Goal: Information Seeking & Learning: Learn about a topic

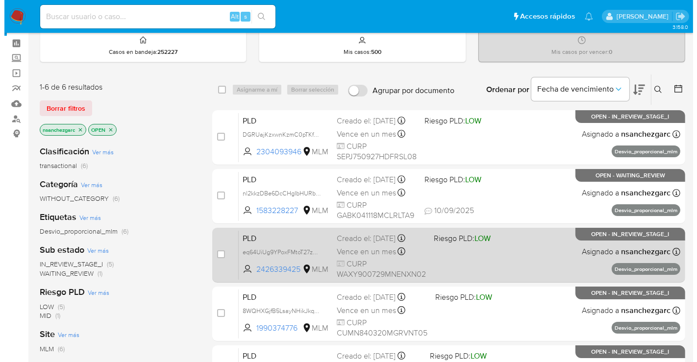
scroll to position [54, 0]
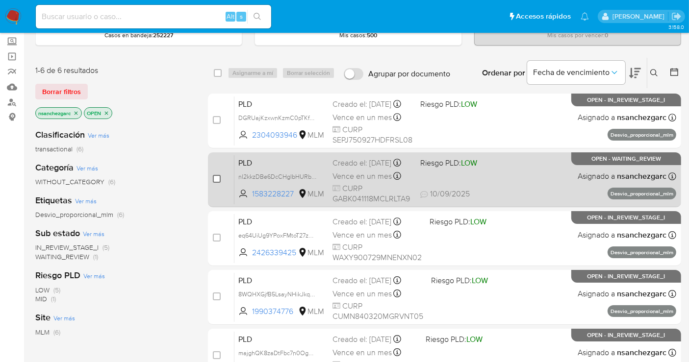
click at [214, 179] on input "checkbox" at bounding box center [217, 179] width 8 height 8
checkbox input "true"
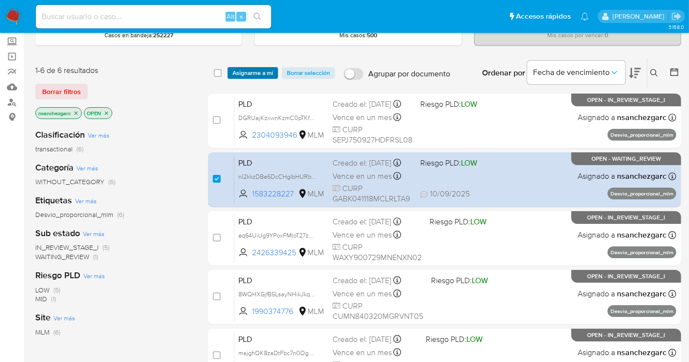
click at [256, 72] on span "Asignarme a mí" at bounding box center [252, 73] width 41 height 10
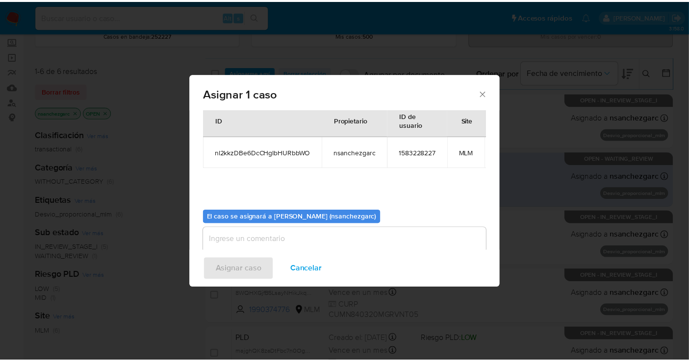
scroll to position [59, 0]
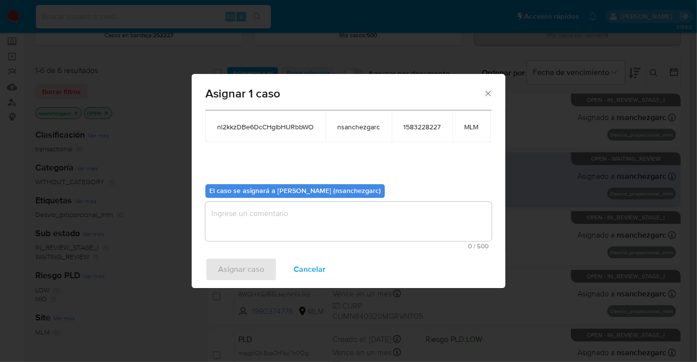
click at [246, 209] on textarea "assign-modal" at bounding box center [348, 221] width 286 height 39
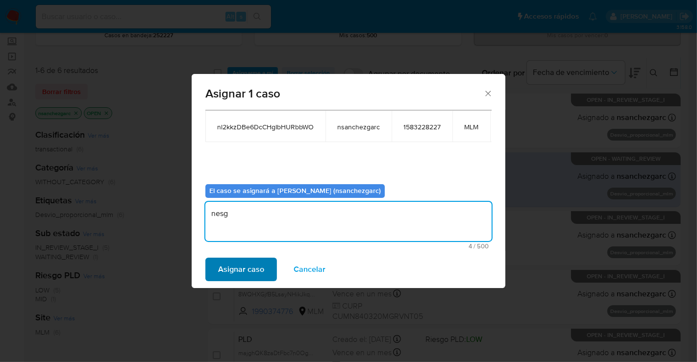
type textarea "nesg"
click at [250, 268] on span "Asignar caso" at bounding box center [241, 270] width 46 height 22
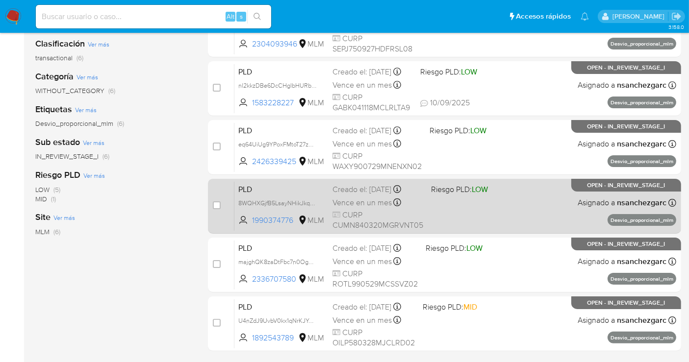
scroll to position [71, 0]
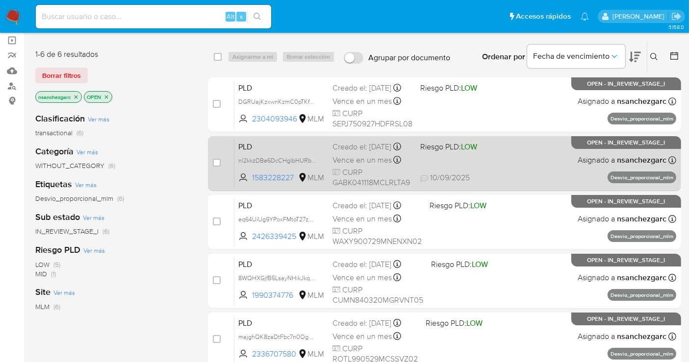
click at [370, 162] on span "Vence en un mes" at bounding box center [361, 160] width 59 height 11
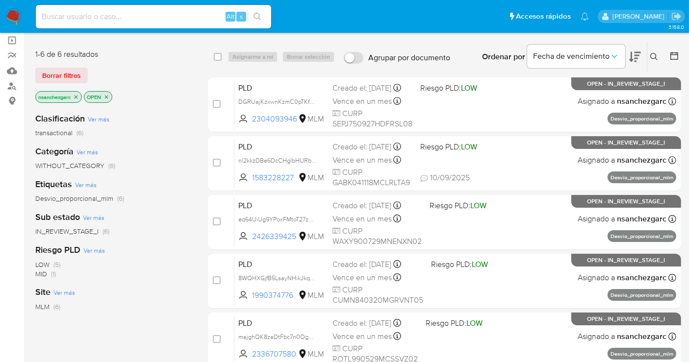
click at [12, 15] on img at bounding box center [13, 16] width 17 height 17
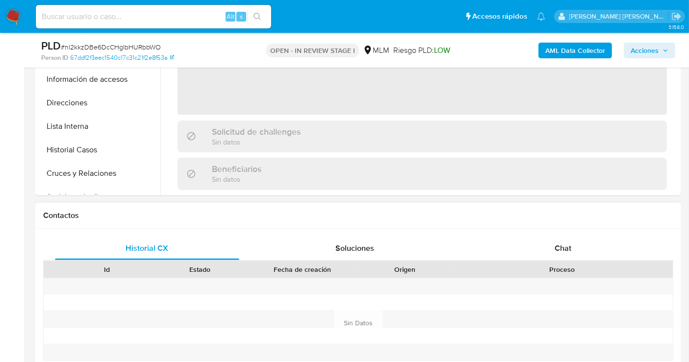
scroll to position [327, 0]
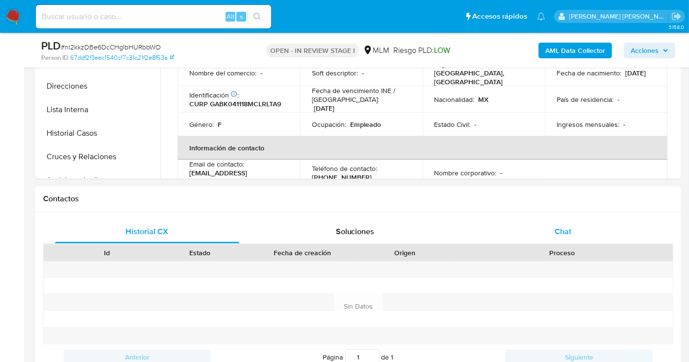
click at [559, 232] on span "Chat" at bounding box center [563, 231] width 17 height 11
select select "10"
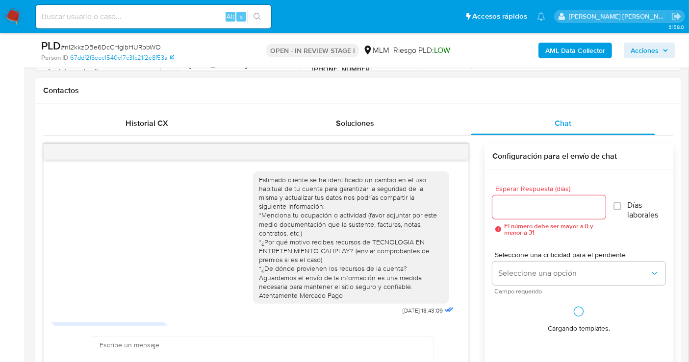
scroll to position [140, 0]
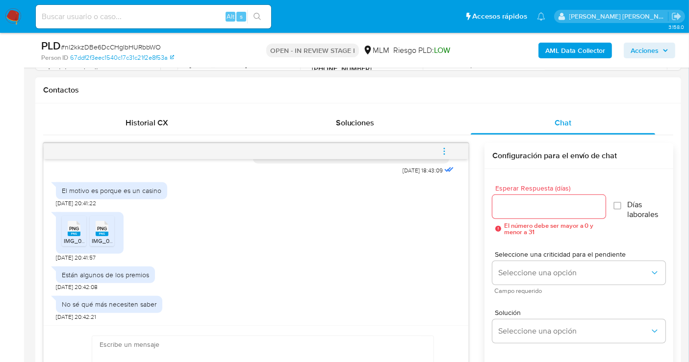
click at [74, 233] on rect at bounding box center [74, 234] width 13 height 4
click at [104, 232] on rect at bounding box center [102, 234] width 13 height 4
click at [517, 206] on input "Esperar Respuesta (días)" at bounding box center [548, 207] width 113 height 13
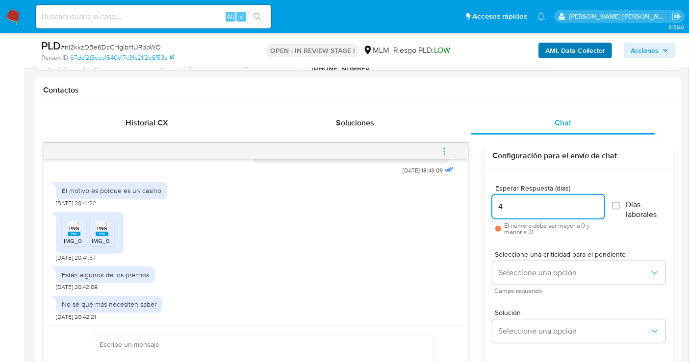
type input "4"
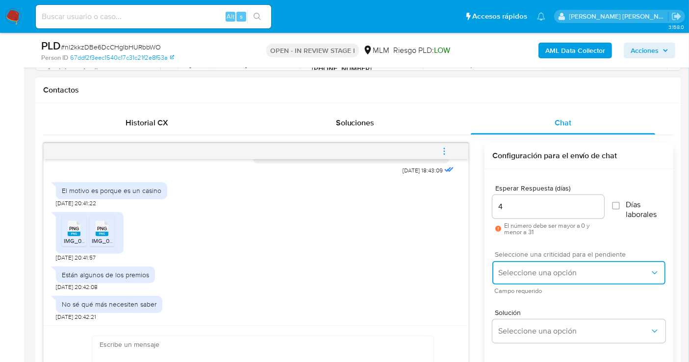
click at [519, 274] on span "Seleccione una opción" at bounding box center [574, 273] width 152 height 10
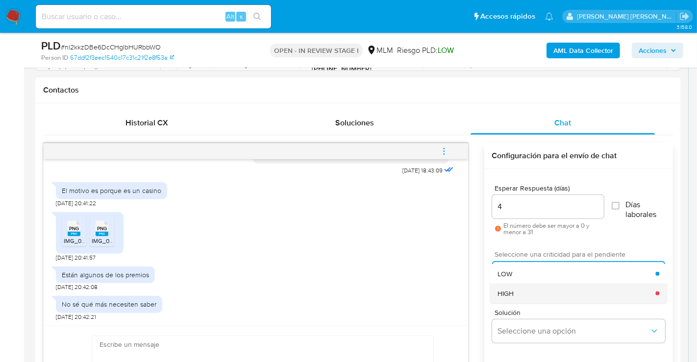
click at [508, 293] on span "HIGH" at bounding box center [506, 293] width 16 height 9
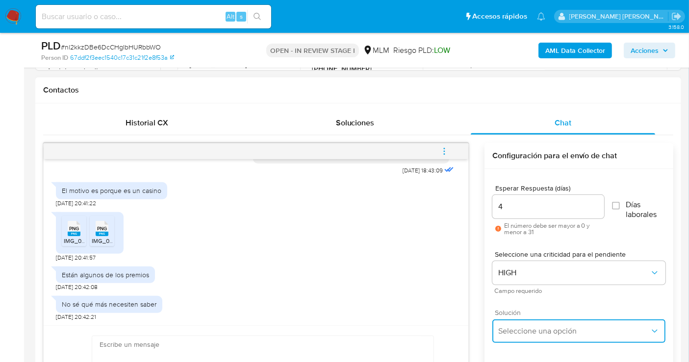
click at [521, 331] on span "Seleccione una opción" at bounding box center [574, 332] width 152 height 10
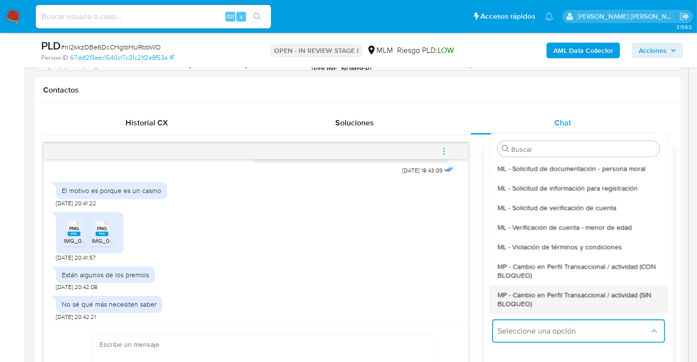
click at [524, 295] on span "MP - Cambio en Perfil Transaccional / actividad (SIN BLOQUEO)" at bounding box center [579, 299] width 162 height 18
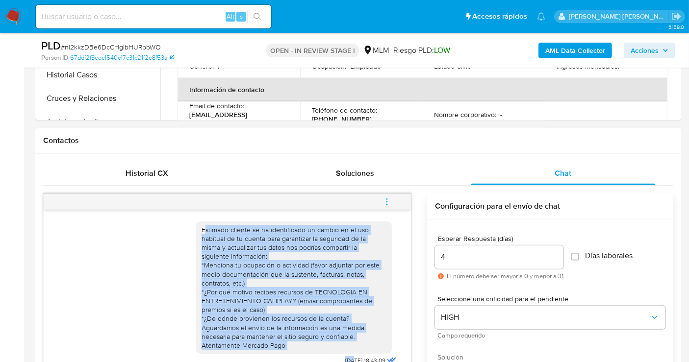
scroll to position [398, 0]
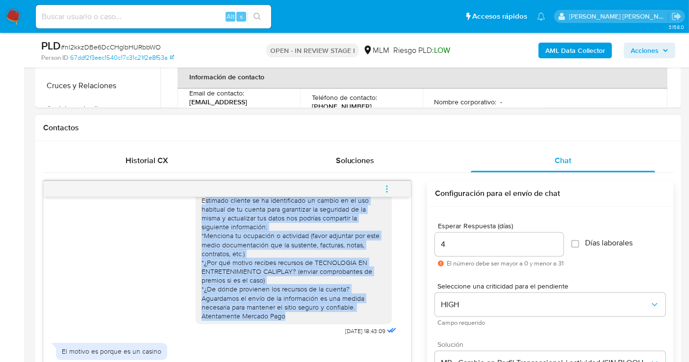
drag, startPoint x: 196, startPoint y: 289, endPoint x: 345, endPoint y: 320, distance: 152.1
click at [345, 320] on div "Estimado cliente se ha identificado un cambio en el uso habitual de tu cuenta p…" at bounding box center [294, 258] width 196 height 133
copy div "stimado cliente se ha identificado un cambio en el uso habitual de tu cuenta pa…"
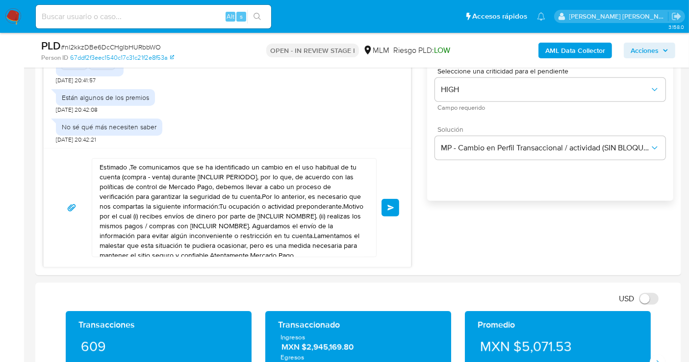
scroll to position [615, 0]
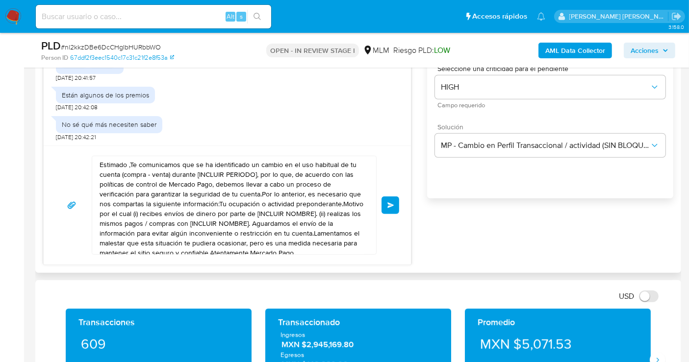
click at [213, 226] on textarea "Estimado ,Te comunicamos que se ha identificado un cambio en el uso habitual de…" at bounding box center [232, 205] width 264 height 98
paste textarea "stimado cliente se ha identificado un cambio en el uso habitual de tu cuenta pa…"
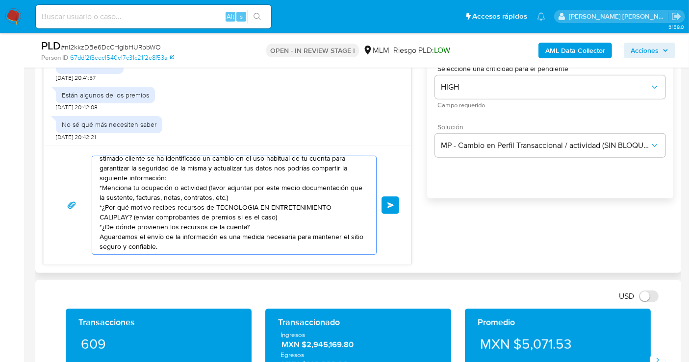
scroll to position [0, 0]
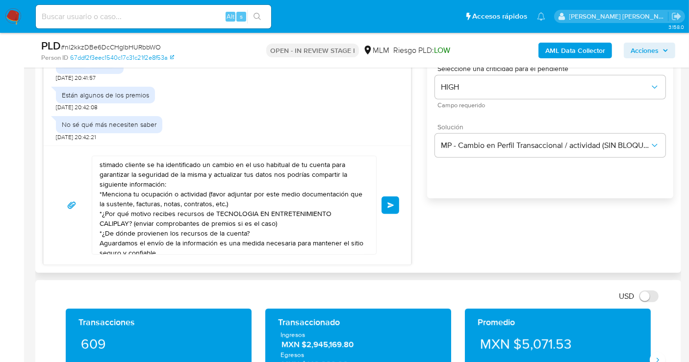
click at [99, 162] on div "stimado cliente se ha identificado un cambio en el uso habitual de tu cuenta pa…" at bounding box center [231, 205] width 279 height 98
click at [100, 164] on textarea "stimado cliente se ha identificado un cambio en el uso habitual de tu cuenta pa…" at bounding box center [232, 205] width 264 height 98
drag, startPoint x: 137, startPoint y: 161, endPoint x: 164, endPoint y: 182, distance: 33.8
click at [164, 182] on textarea "Estimado cliente se ha identificado un cambio en el uso habitual de tu cuenta p…" at bounding box center [232, 205] width 264 height 98
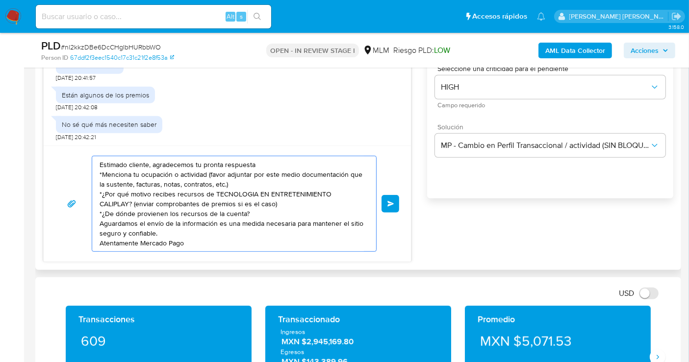
drag, startPoint x: 101, startPoint y: 192, endPoint x: 244, endPoint y: 197, distance: 143.8
click at [251, 198] on textarea "Estimado cliente, agradecemos tu pronta respuesta *Menciona tu ocupación o acti…" at bounding box center [232, 203] width 264 height 95
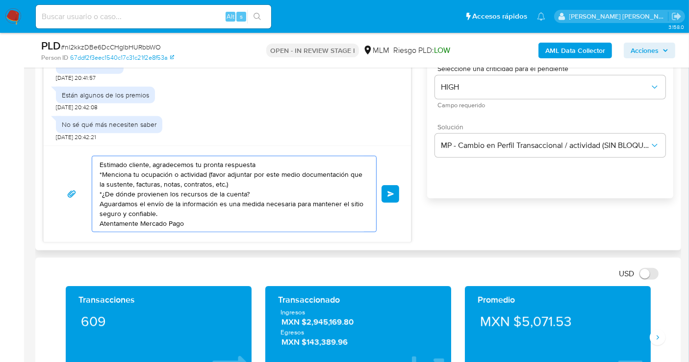
click at [242, 195] on textarea "Estimado cliente, agradecemos tu pronta respuesta *Menciona tu ocupación o acti…" at bounding box center [232, 194] width 264 height 76
type textarea "Estimado cliente, agradecemos tu pronta respuesta *Menciona tu ocupación o acti…"
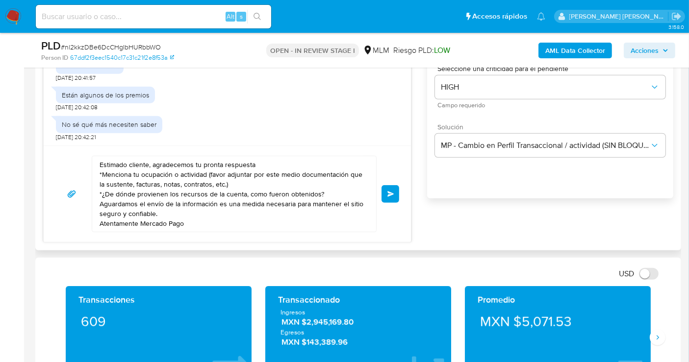
click at [391, 194] on span "Enviar" at bounding box center [390, 194] width 7 height 6
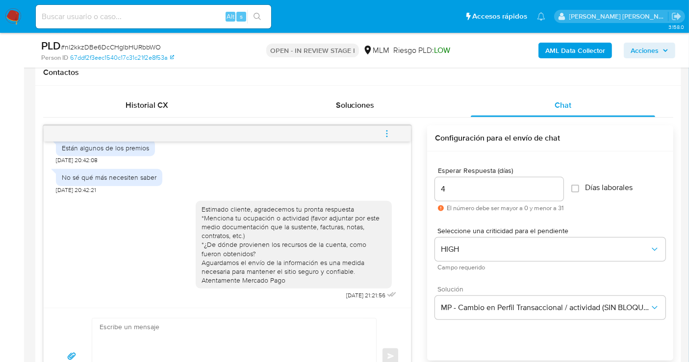
scroll to position [452, 0]
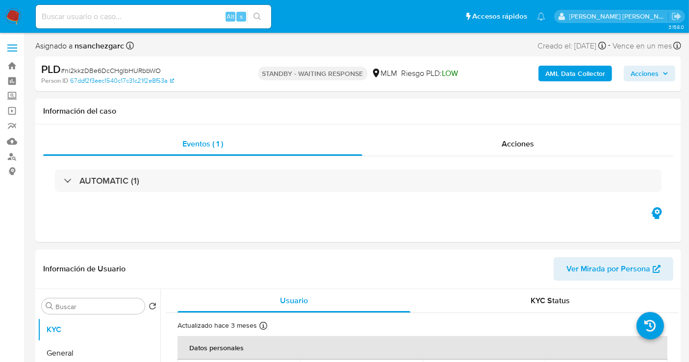
select select "10"
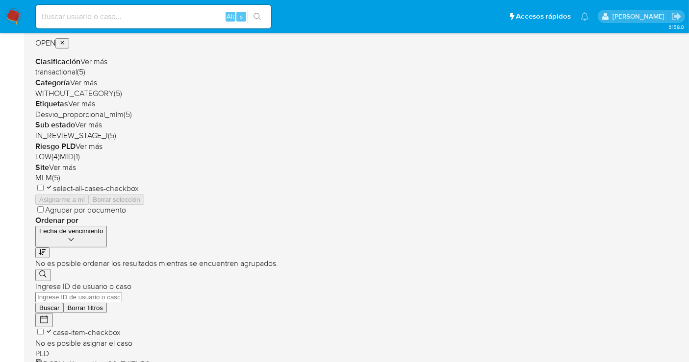
scroll to position [218, 0]
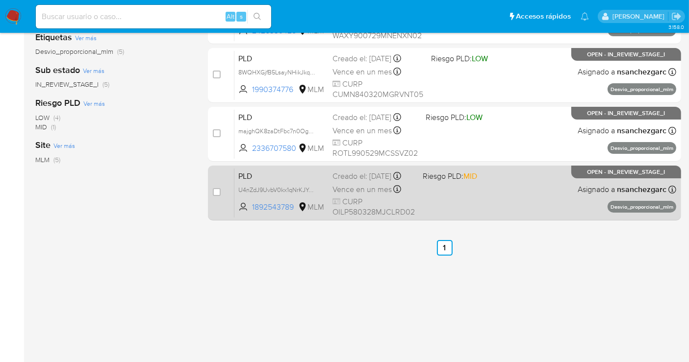
click at [360, 191] on span "Vence en un mes" at bounding box center [361, 189] width 59 height 11
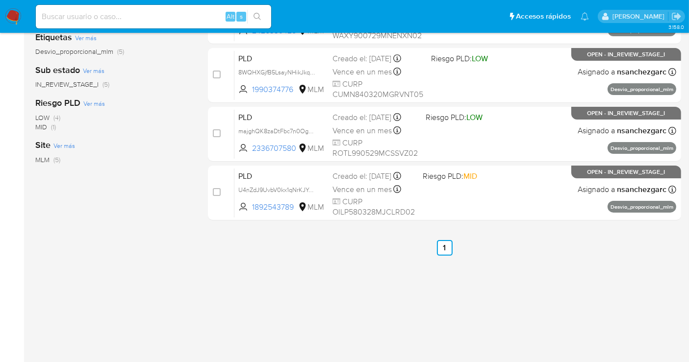
click at [15, 17] on img at bounding box center [13, 16] width 17 height 17
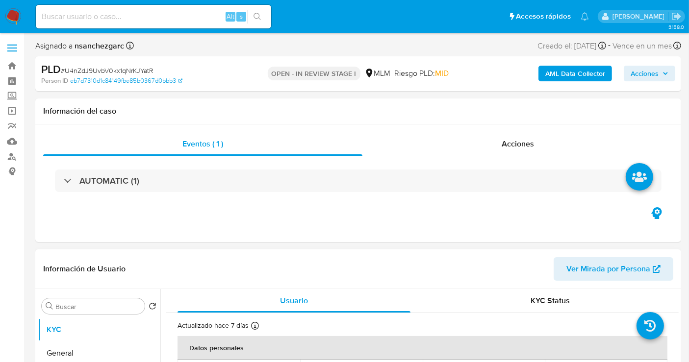
select select "10"
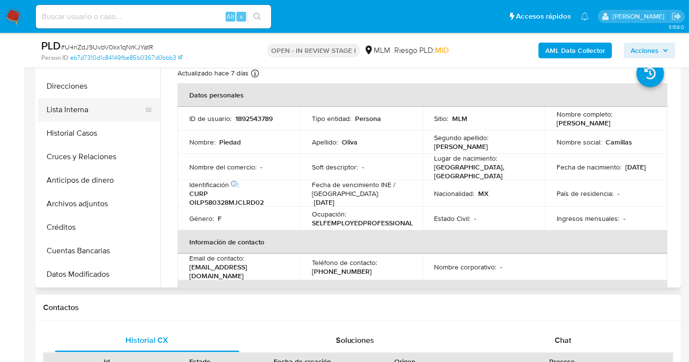
scroll to position [163, 0]
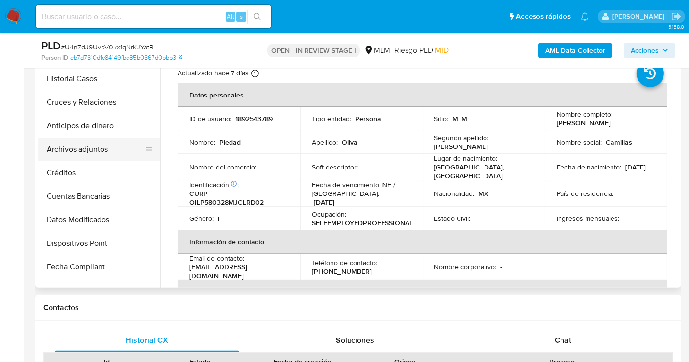
click at [84, 149] on button "Archivos adjuntos" at bounding box center [95, 150] width 115 height 24
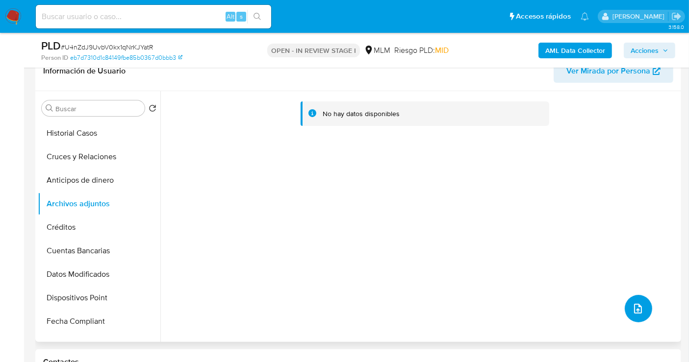
click at [632, 318] on button "upload-file" at bounding box center [638, 308] width 27 height 27
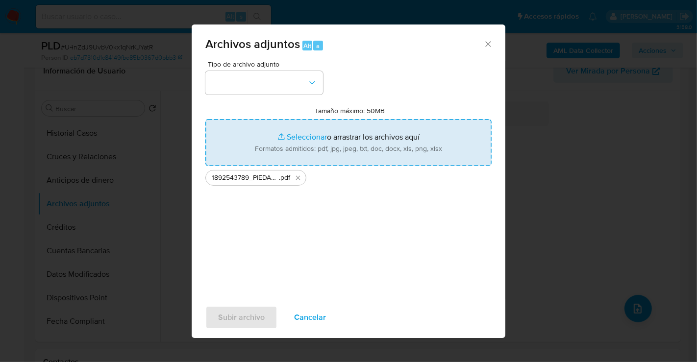
type input "C:\fakepath\1892543789_PIEDAD OLIVA LARIOS_AGO25.xlsx"
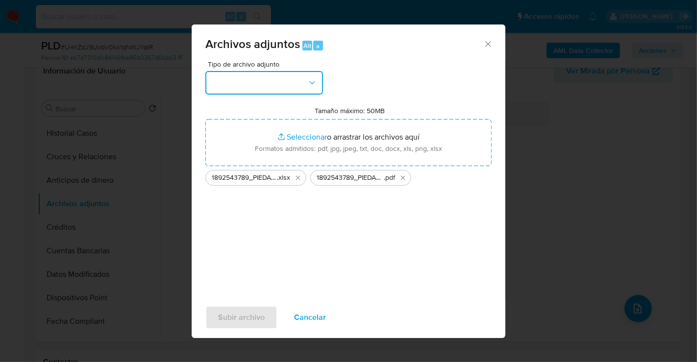
click at [265, 87] on button "button" at bounding box center [264, 83] width 118 height 24
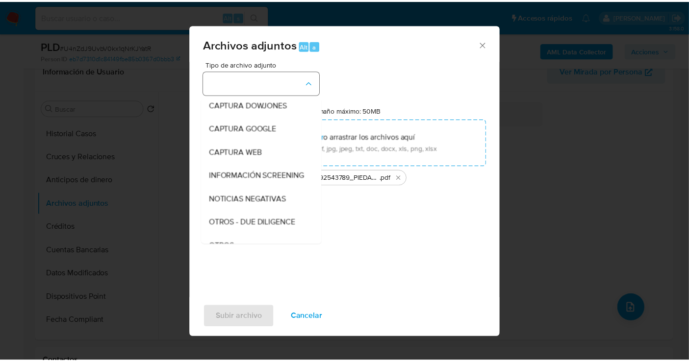
scroll to position [51, 0]
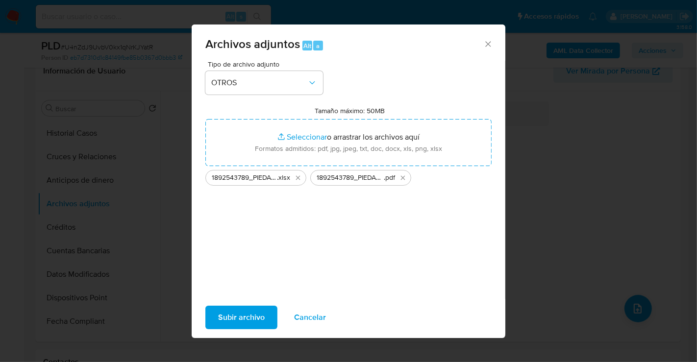
click at [260, 319] on span "Subir archivo" at bounding box center [241, 318] width 47 height 22
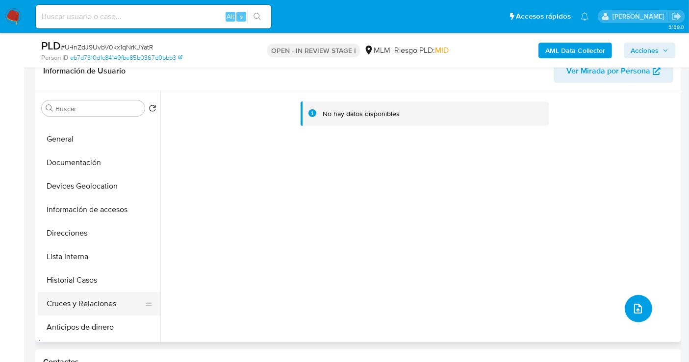
scroll to position [0, 0]
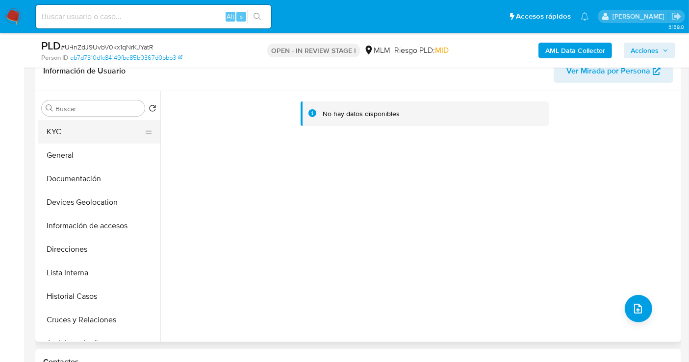
click at [58, 130] on button "KYC" at bounding box center [95, 132] width 115 height 24
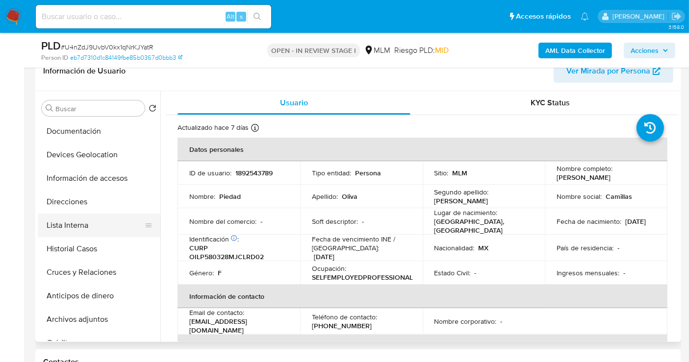
scroll to position [163, 0]
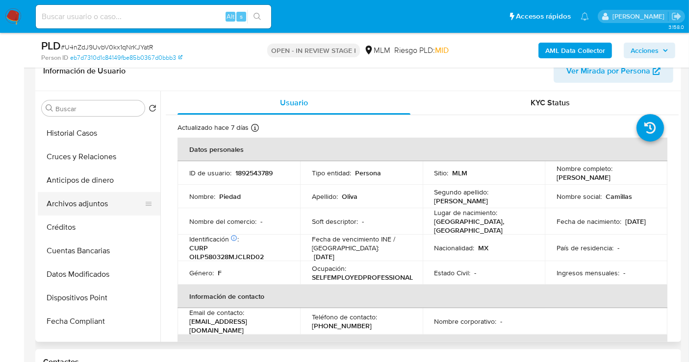
click at [74, 202] on button "Archivos adjuntos" at bounding box center [95, 204] width 115 height 24
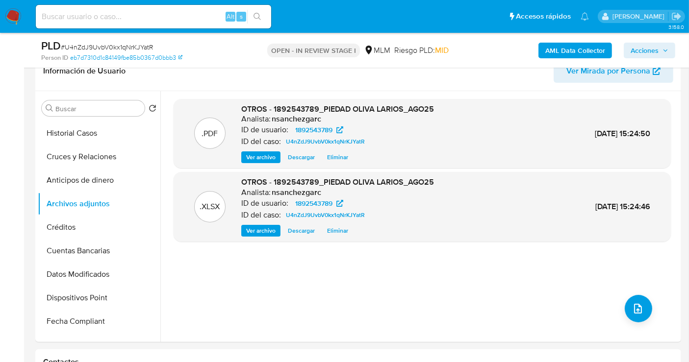
click at [645, 50] on span "Acciones" at bounding box center [645, 51] width 28 height 16
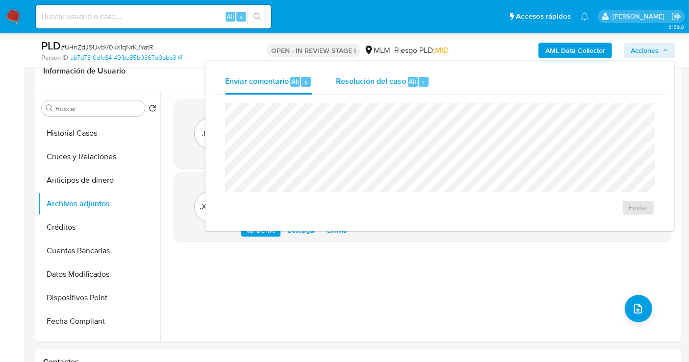
click at [390, 82] on span "Resolución del caso" at bounding box center [371, 81] width 70 height 11
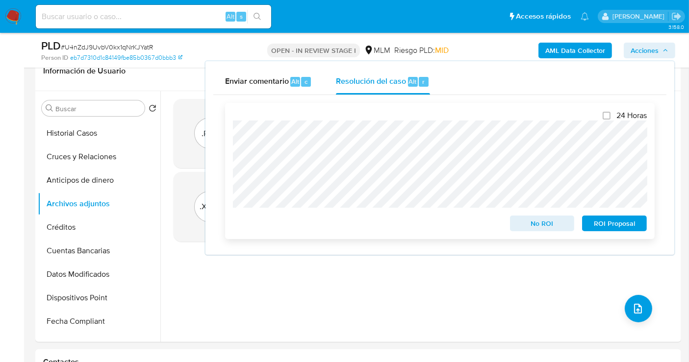
click at [528, 223] on span "No ROI" at bounding box center [542, 224] width 51 height 14
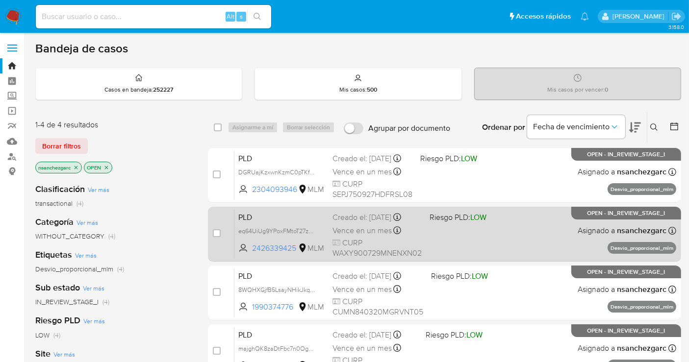
click at [376, 226] on span "Vence en un mes" at bounding box center [361, 231] width 59 height 11
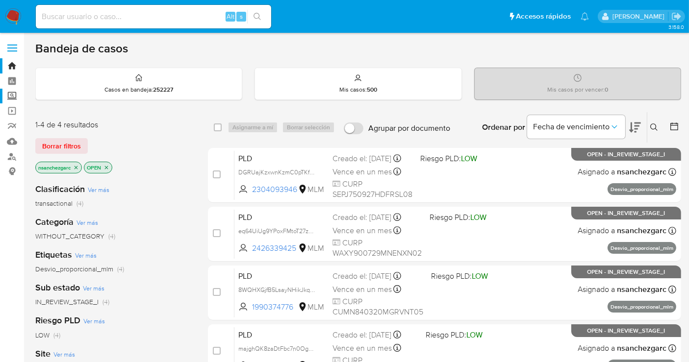
click at [10, 97] on label "Screening" at bounding box center [58, 96] width 117 height 15
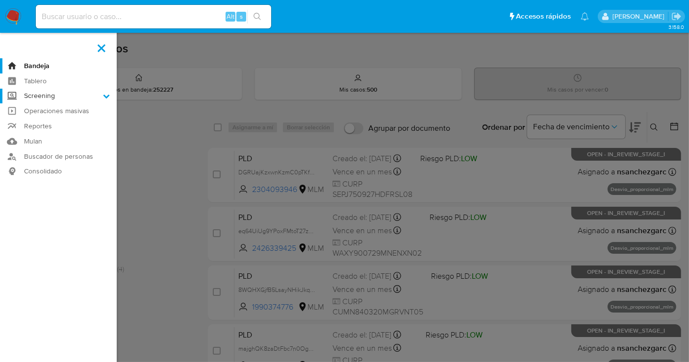
click at [0, 0] on input "Screening" at bounding box center [0, 0] width 0 height 0
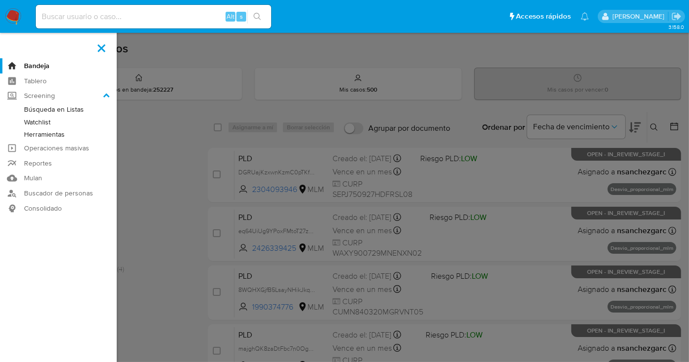
click at [41, 135] on link "Herramientas" at bounding box center [58, 134] width 117 height 12
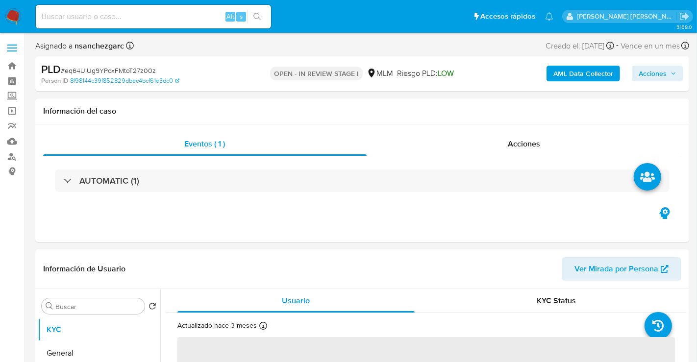
select select "10"
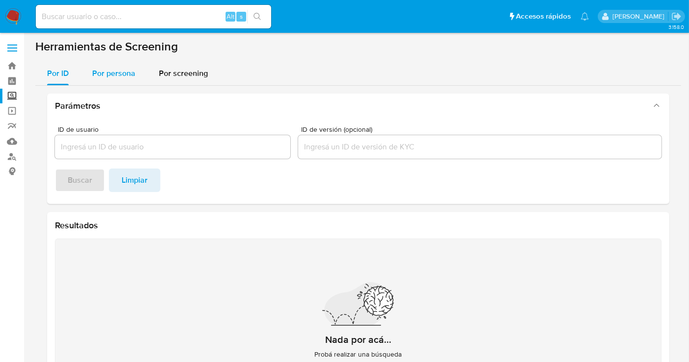
click at [105, 77] on span "Por persona" at bounding box center [113, 73] width 43 height 11
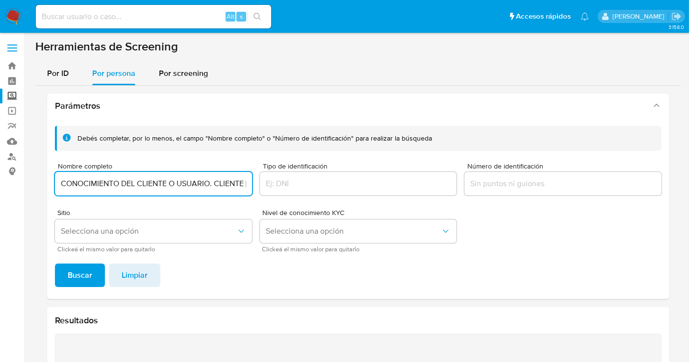
scroll to position [0, 326]
type input "CONOCIMIENTO DEL CLIENTE O USUARIO. CLIENTE [PERSON_NAME], NUMERO DE CLIENTE 18…"
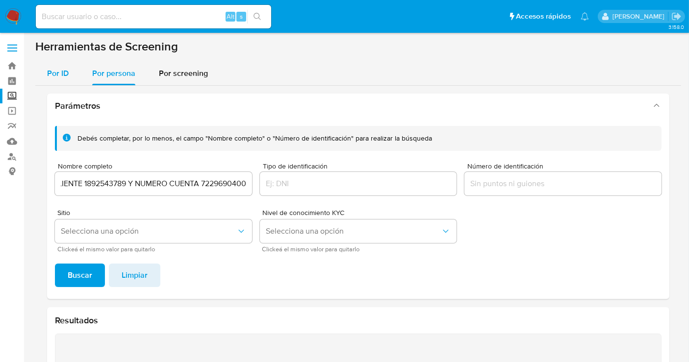
scroll to position [0, 0]
click at [54, 72] on span "Por ID" at bounding box center [58, 73] width 22 height 11
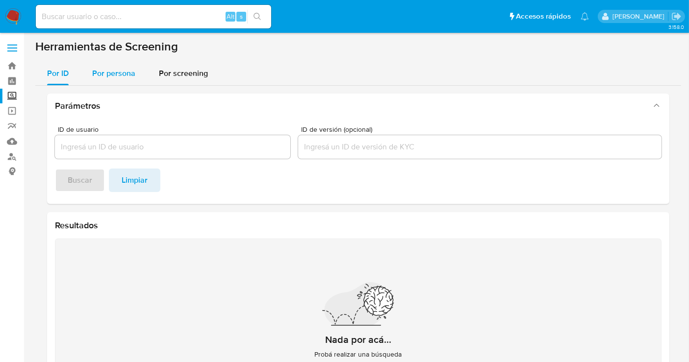
click at [120, 76] on span "Por persona" at bounding box center [113, 73] width 43 height 11
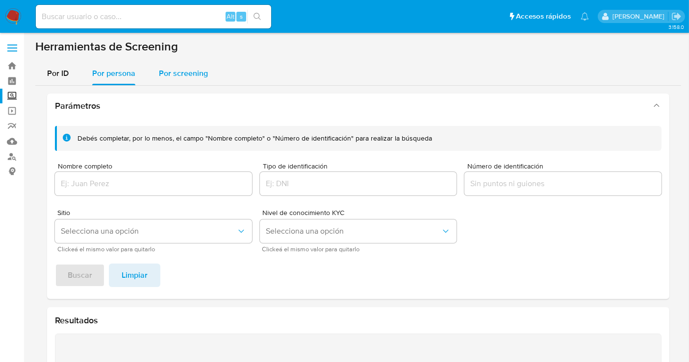
click at [192, 72] on span "Por screening" at bounding box center [183, 73] width 49 height 11
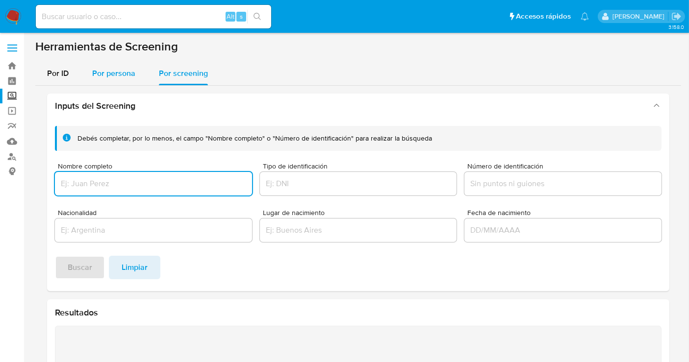
click at [120, 74] on span "Por persona" at bounding box center [113, 73] width 43 height 11
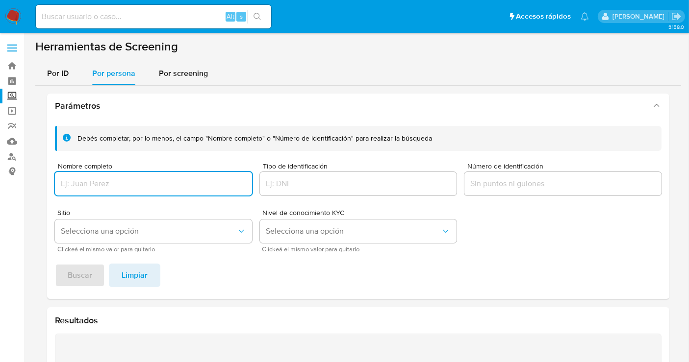
paste input "[PERSON_NAME]"
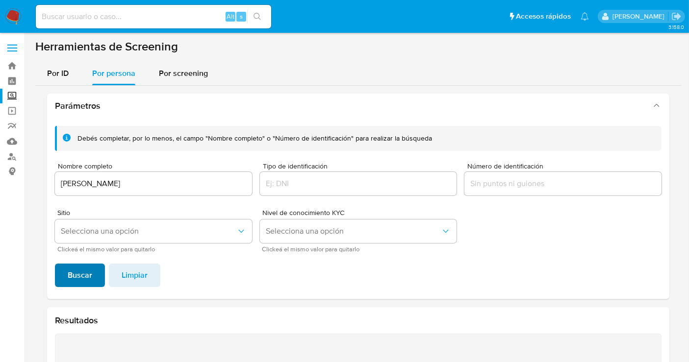
click at [97, 269] on button "Buscar" at bounding box center [80, 276] width 50 height 24
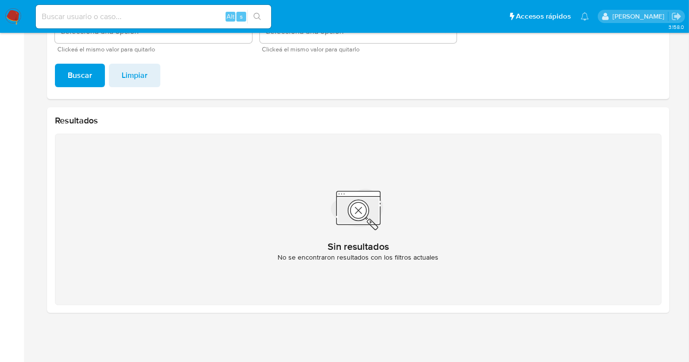
scroll to position [36, 0]
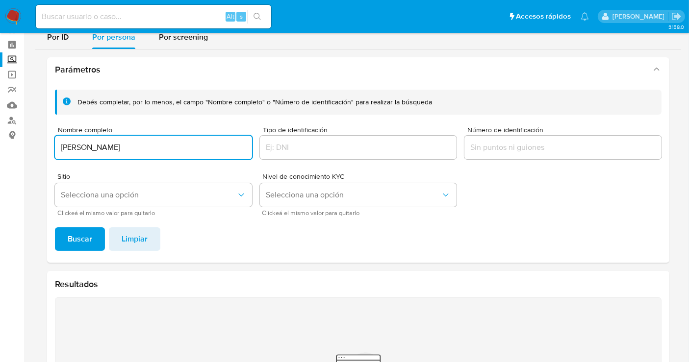
click at [88, 147] on input "KARENE ALEXIS GARCIA MUÑOZ" at bounding box center [153, 147] width 197 height 13
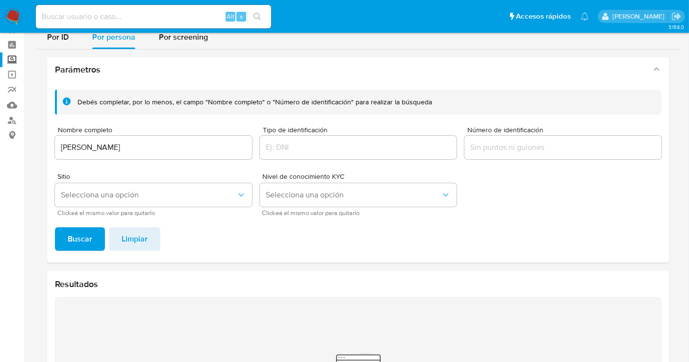
click at [71, 231] on span "Buscar" at bounding box center [80, 239] width 25 height 22
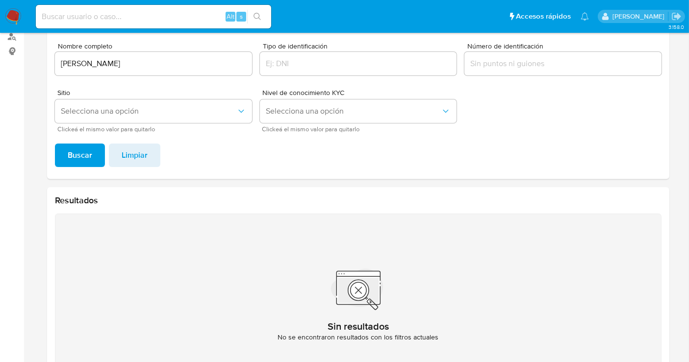
scroll to position [91, 0]
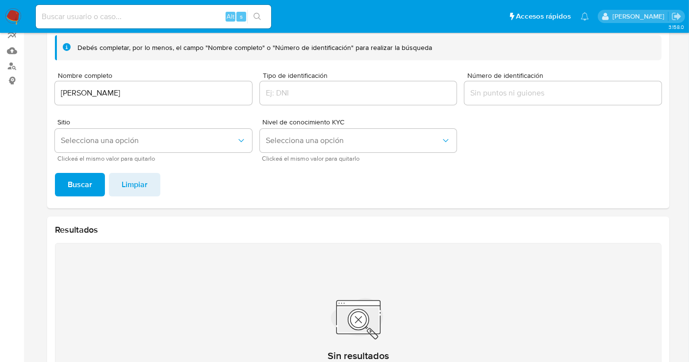
click at [110, 93] on input "KAREN ALEXIS GARCIA MUÑOZ" at bounding box center [153, 93] width 197 height 13
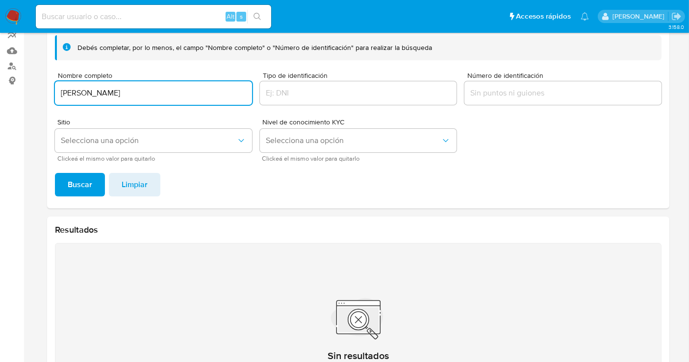
click at [110, 93] on input "KAREN ALEXIS GARCIA MUÑOZ" at bounding box center [153, 93] width 197 height 13
click at [55, 173] on button "Buscar" at bounding box center [80, 185] width 50 height 24
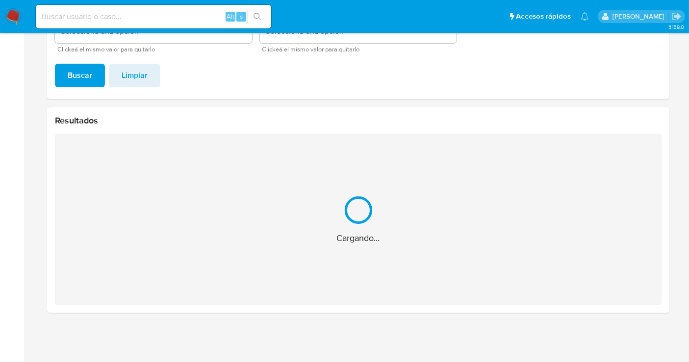
scroll to position [44, 0]
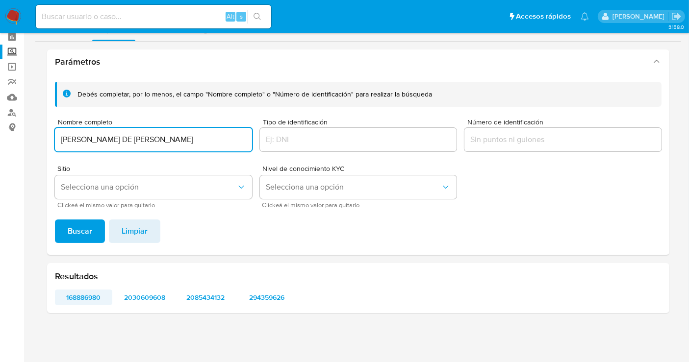
click at [91, 298] on span "168886980" at bounding box center [84, 298] width 44 height 14
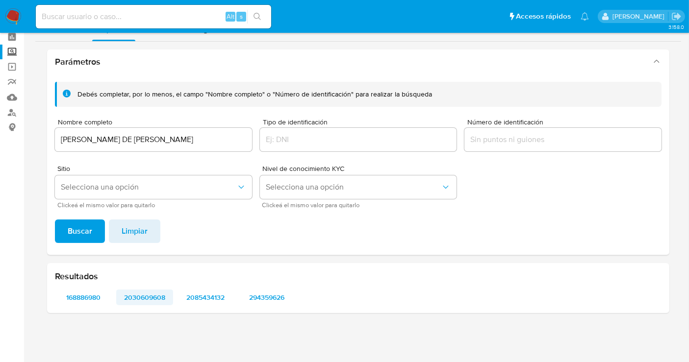
click at [142, 302] on span "2030609608" at bounding box center [145, 298] width 44 height 14
click at [186, 303] on span "2085434132" at bounding box center [206, 298] width 44 height 14
click at [84, 300] on span "168886980" at bounding box center [84, 298] width 44 height 14
click at [195, 296] on span "2085434132" at bounding box center [206, 298] width 44 height 14
click at [275, 295] on span "294359626" at bounding box center [267, 298] width 44 height 14
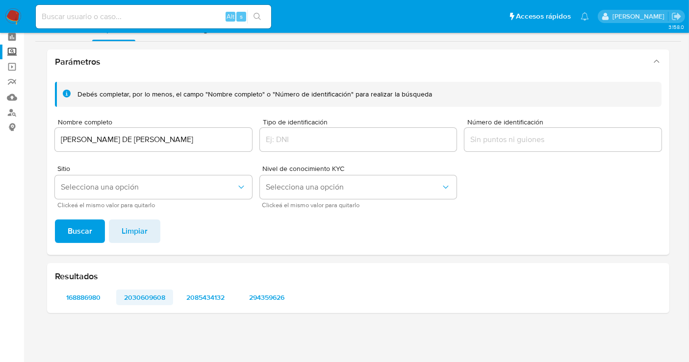
click at [131, 299] on span "2030609608" at bounding box center [145, 298] width 44 height 14
click at [96, 138] on input "ANAYELI ANSELMO DE JESUS" at bounding box center [153, 139] width 197 height 13
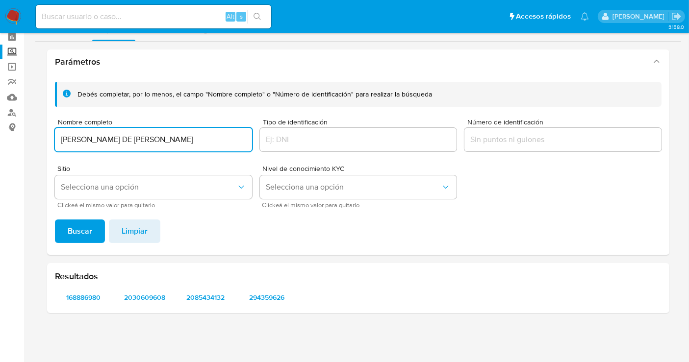
click at [96, 138] on input "ANAYELI ANSELMO DE JESUS" at bounding box center [153, 139] width 197 height 13
click at [86, 140] on input "ANAYELI ANSELMO DE JESUS" at bounding box center [153, 139] width 197 height 13
type input "VICTOR MANUEL MENDOZA RETIZ"
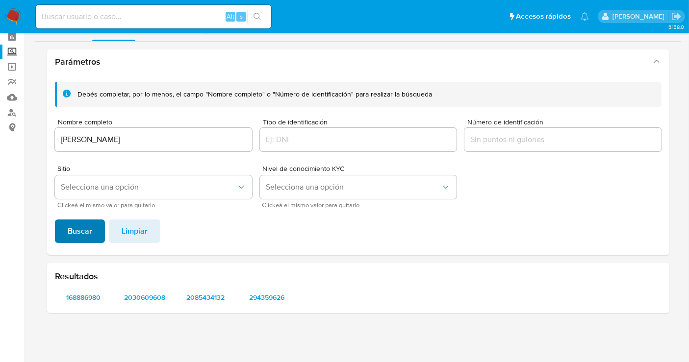
click at [79, 236] on span "Buscar" at bounding box center [80, 232] width 25 height 22
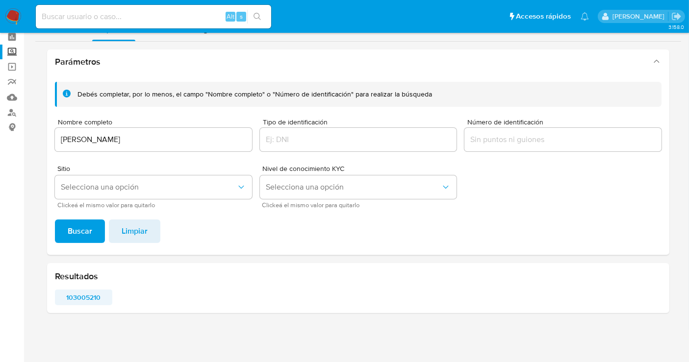
click at [83, 297] on span "103005210" at bounding box center [84, 298] width 44 height 14
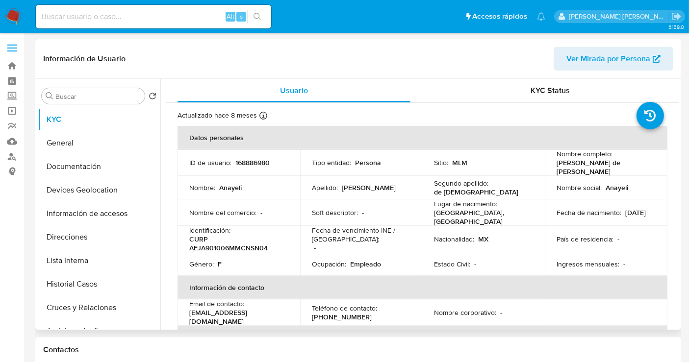
select select "10"
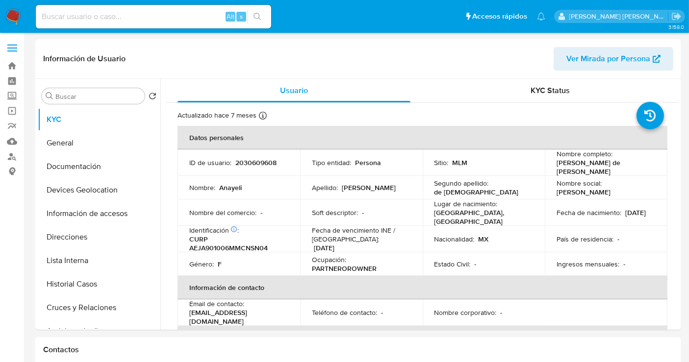
select select "10"
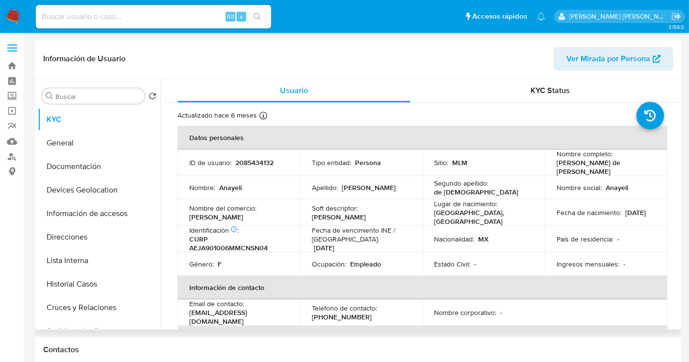
select select "10"
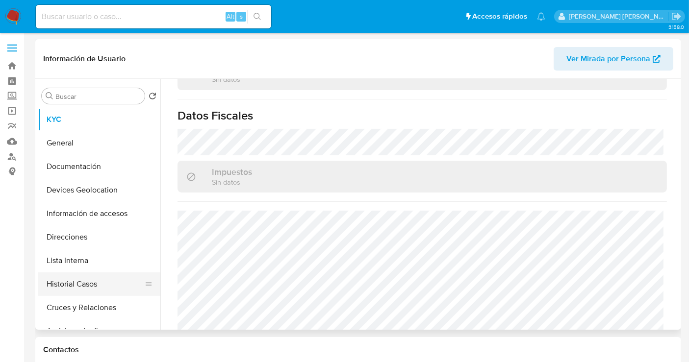
click at [104, 287] on button "Historial Casos" at bounding box center [95, 285] width 115 height 24
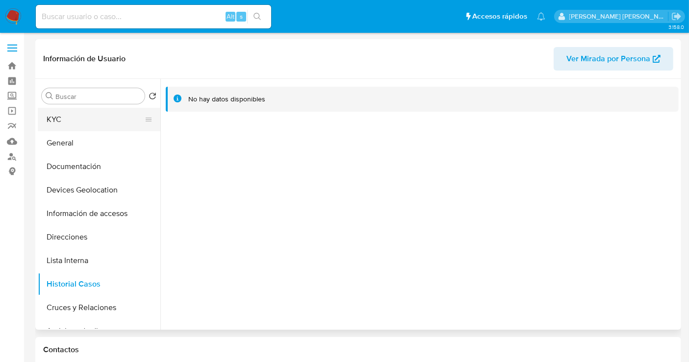
click at [54, 127] on button "KYC" at bounding box center [95, 120] width 115 height 24
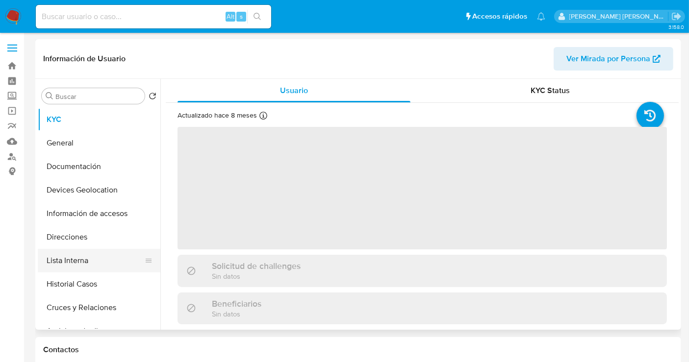
scroll to position [54, 0]
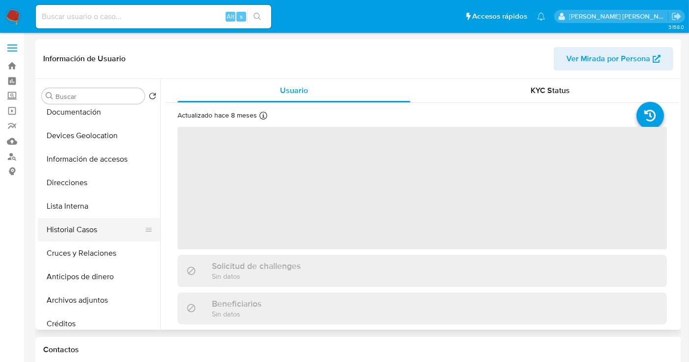
click at [64, 226] on button "Historial Casos" at bounding box center [95, 230] width 115 height 24
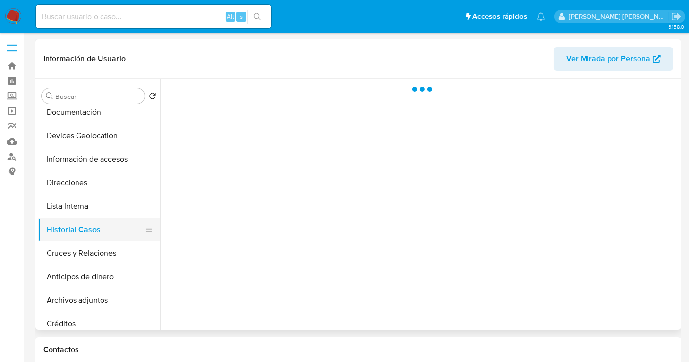
select select "10"
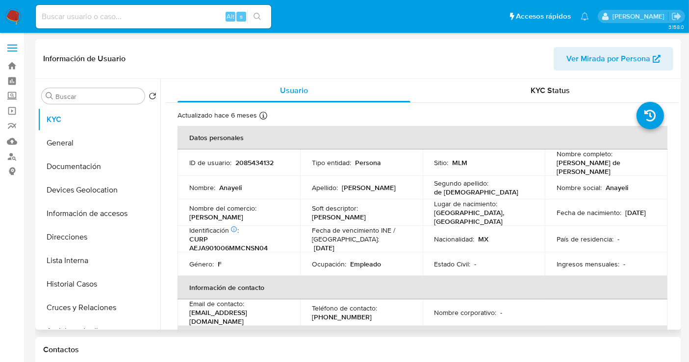
select select "10"
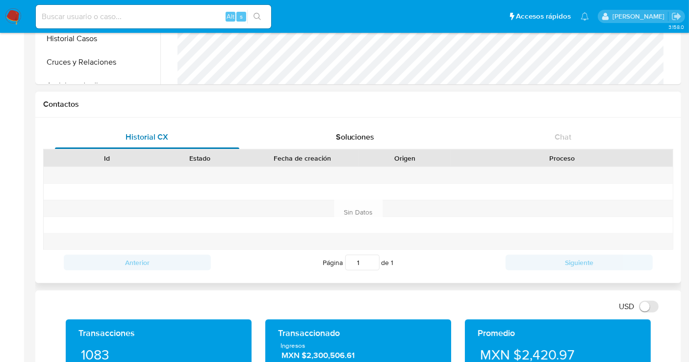
scroll to position [163, 0]
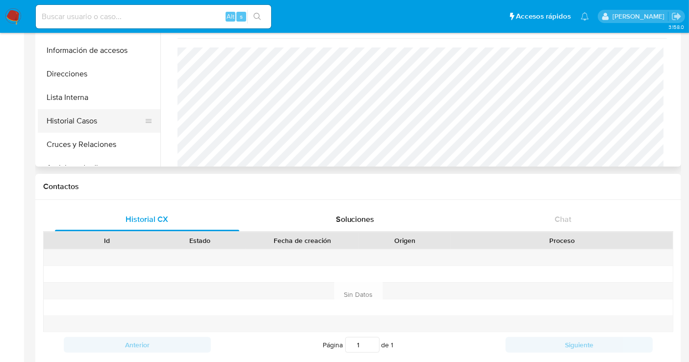
click at [79, 121] on button "Historial Casos" at bounding box center [95, 121] width 115 height 24
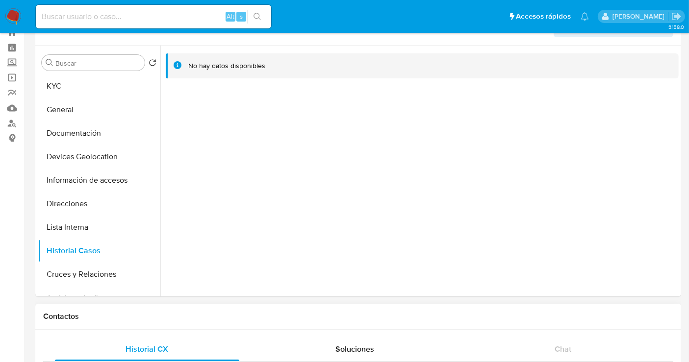
scroll to position [0, 0]
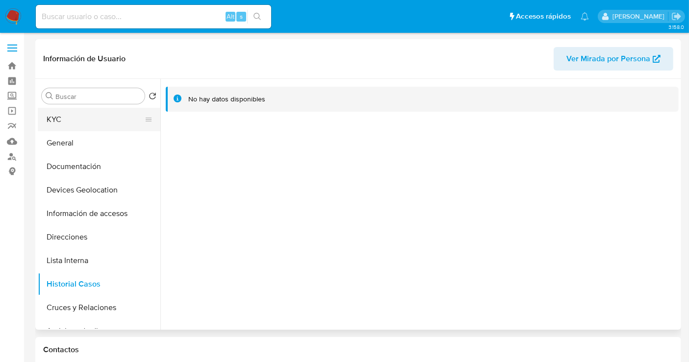
click at [70, 127] on button "KYC" at bounding box center [95, 120] width 115 height 24
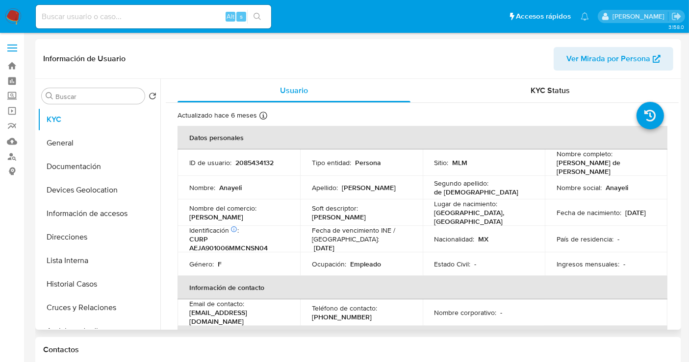
click at [257, 159] on p "2085434132" at bounding box center [254, 162] width 38 height 9
copy p "2085434132"
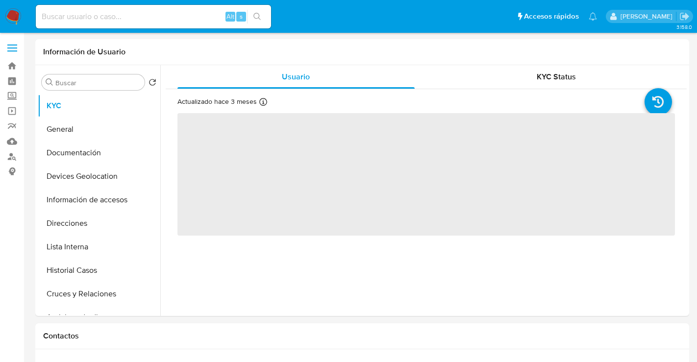
select select "10"
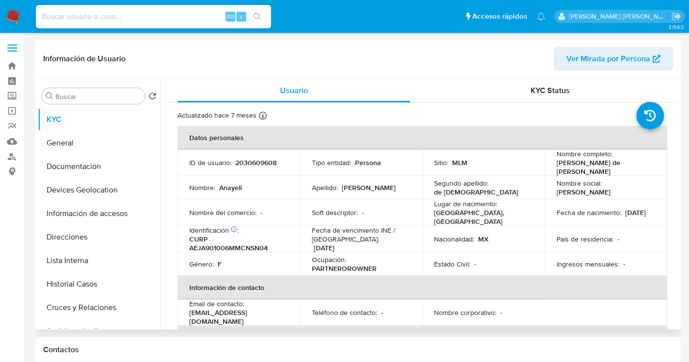
select select "10"
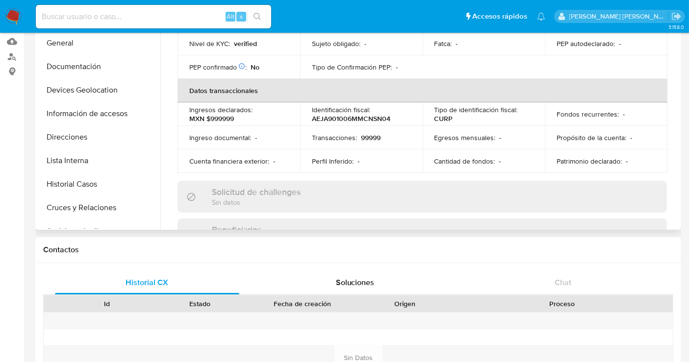
scroll to position [54, 0]
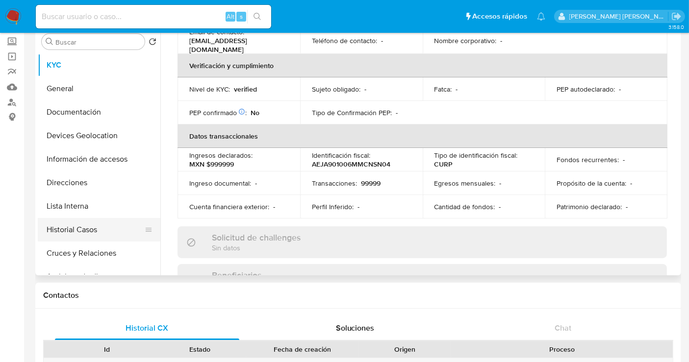
click at [88, 226] on button "Historial Casos" at bounding box center [95, 230] width 115 height 24
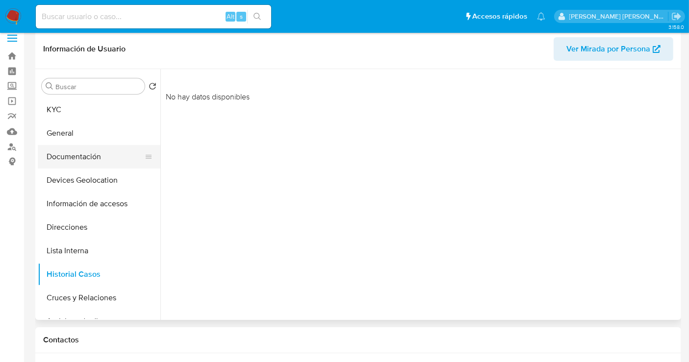
scroll to position [0, 0]
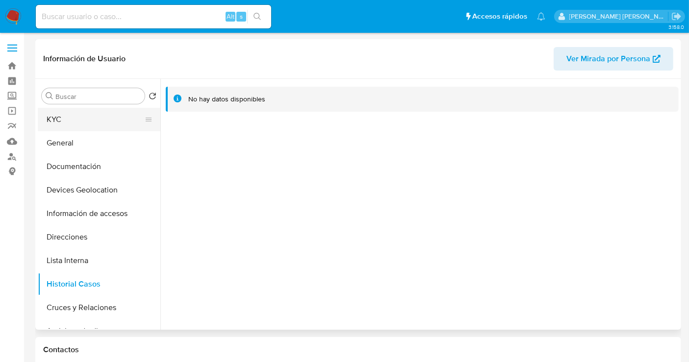
click at [70, 127] on button "KYC" at bounding box center [95, 120] width 115 height 24
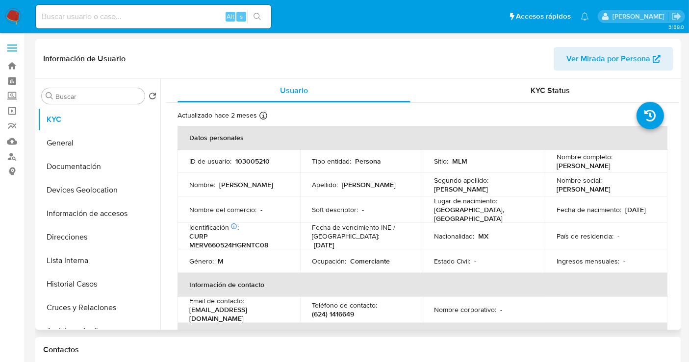
select select "10"
click at [64, 292] on button "Historial Casos" at bounding box center [95, 285] width 115 height 24
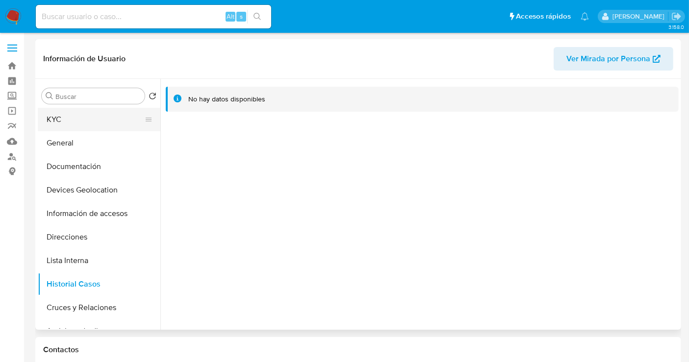
click at [61, 123] on button "KYC" at bounding box center [95, 120] width 115 height 24
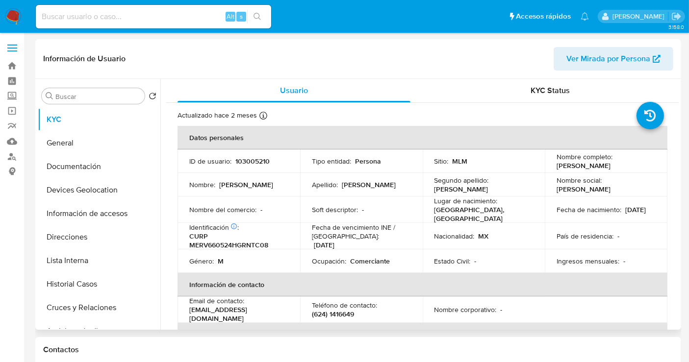
click at [261, 160] on p "103005210" at bounding box center [252, 161] width 34 height 9
copy p "103005210"
click at [261, 160] on p "103005210" at bounding box center [252, 161] width 34 height 9
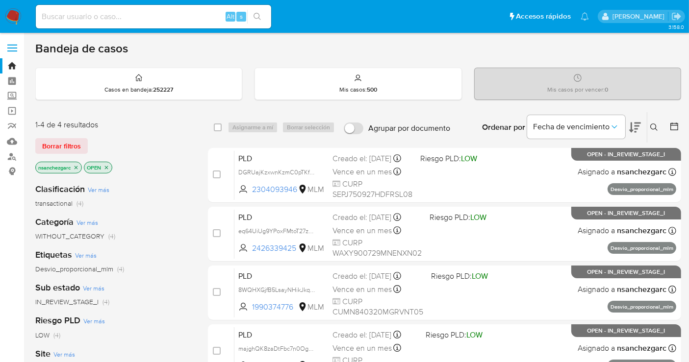
click at [652, 127] on icon at bounding box center [654, 128] width 8 height 8
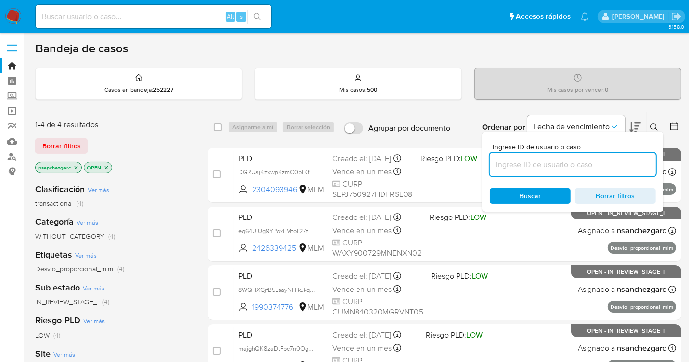
click at [510, 162] on input at bounding box center [573, 164] width 166 height 13
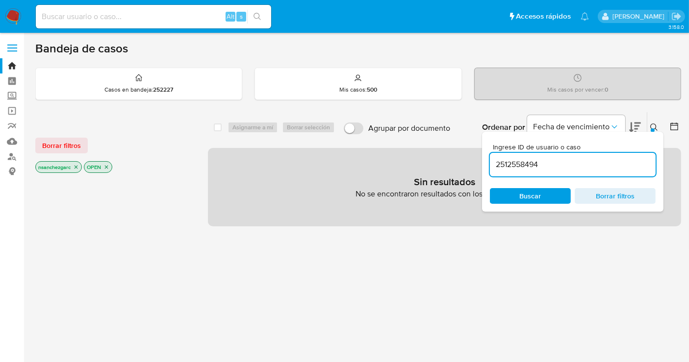
click at [78, 166] on icon "close-filter" at bounding box center [76, 167] width 3 height 3
drag, startPoint x: 557, startPoint y: 172, endPoint x: 554, endPoint y: 166, distance: 6.1
click at [558, 171] on div "2512558494" at bounding box center [573, 165] width 166 height 24
click at [553, 165] on input "2512558494" at bounding box center [573, 164] width 166 height 13
type input "2512558494"
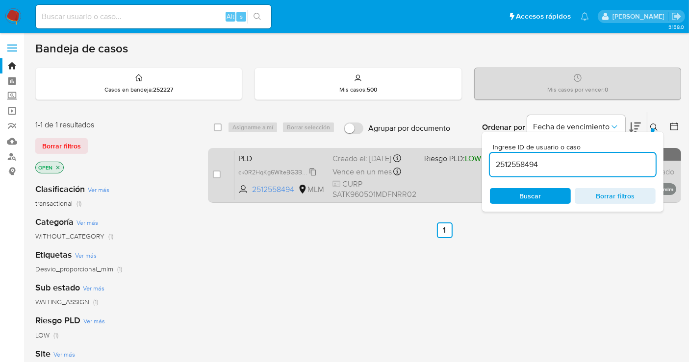
click at [313, 177] on span "ck0R2HqKg6WlteBG3BEufoj1" at bounding box center [277, 171] width 79 height 11
click at [213, 171] on input "checkbox" at bounding box center [217, 175] width 8 height 8
checkbox input "true"
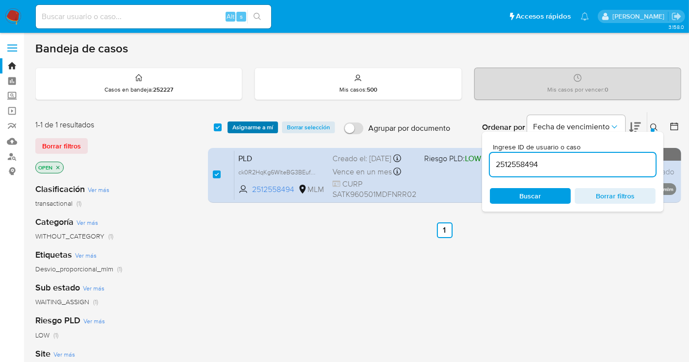
click at [244, 128] on span "Asignarme a mí" at bounding box center [252, 128] width 41 height 10
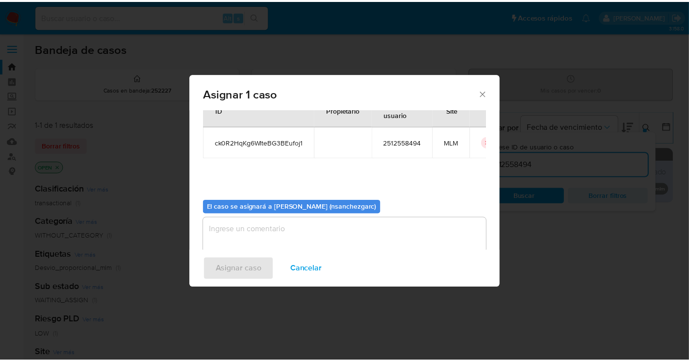
scroll to position [50, 0]
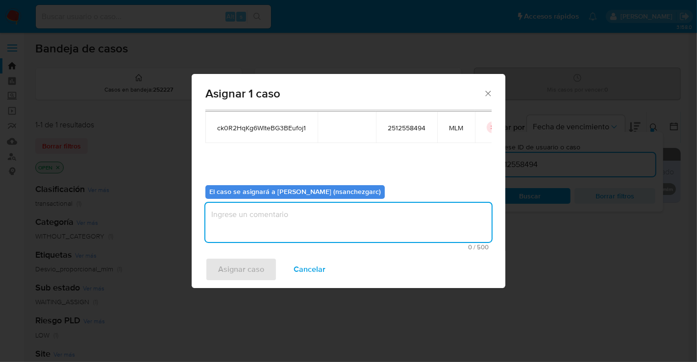
click at [240, 223] on textarea "assign-modal" at bounding box center [348, 222] width 286 height 39
type textarea "nesg"
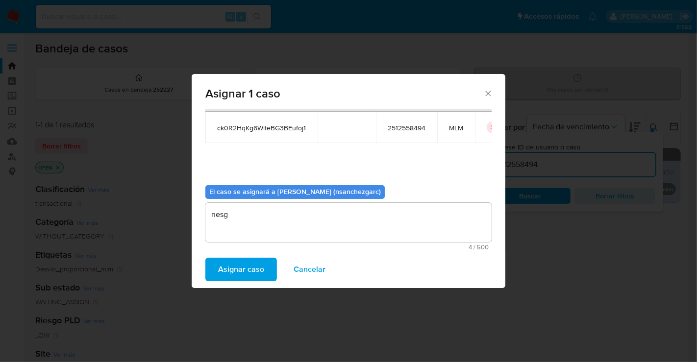
click at [232, 272] on span "Asignar caso" at bounding box center [241, 270] width 46 height 22
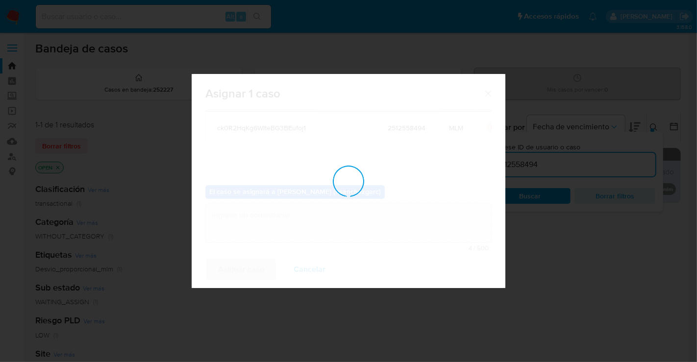
checkbox input "false"
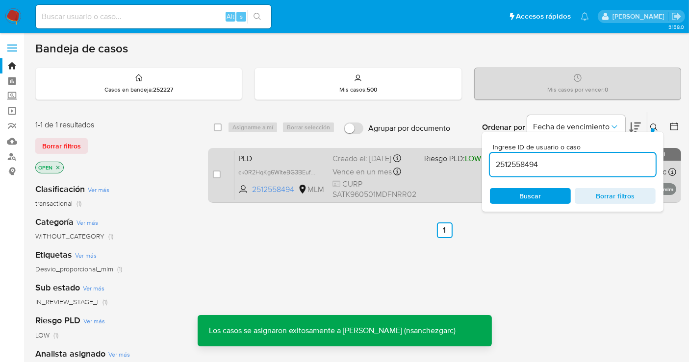
click at [347, 164] on div "Creado el: 12/08/2025 Creado el: 12/08/2025 02:03:02" at bounding box center [374, 158] width 84 height 11
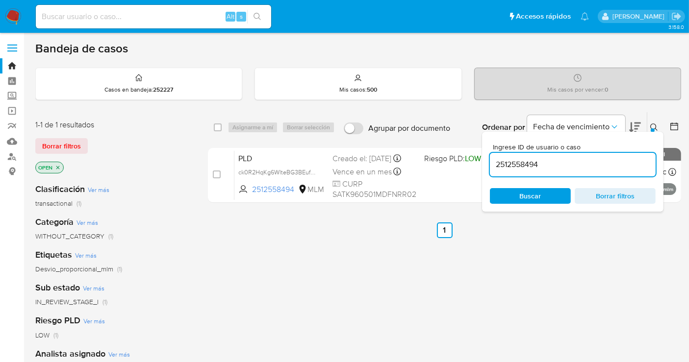
click at [7, 20] on img at bounding box center [13, 16] width 17 height 17
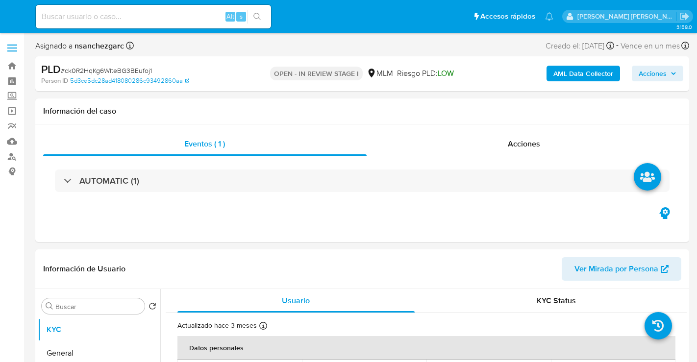
select select "10"
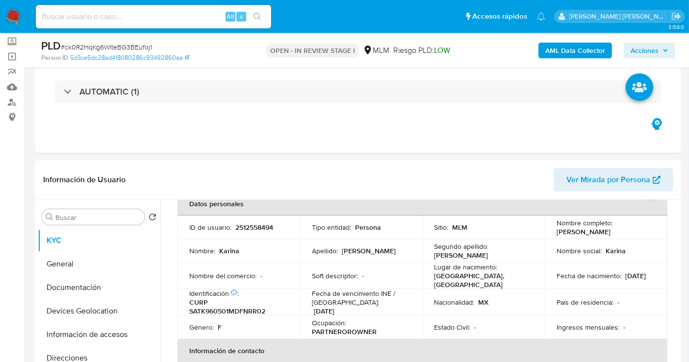
scroll to position [109, 0]
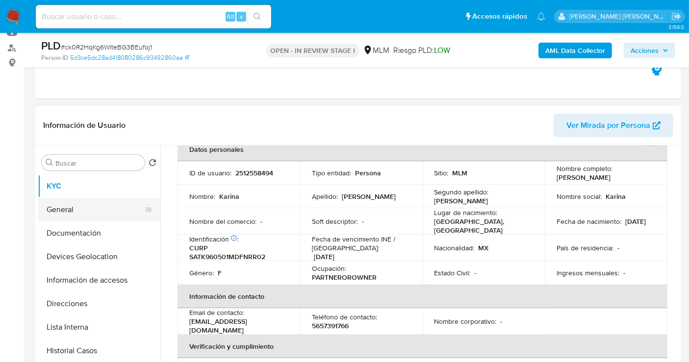
click at [79, 206] on button "General" at bounding box center [95, 210] width 115 height 24
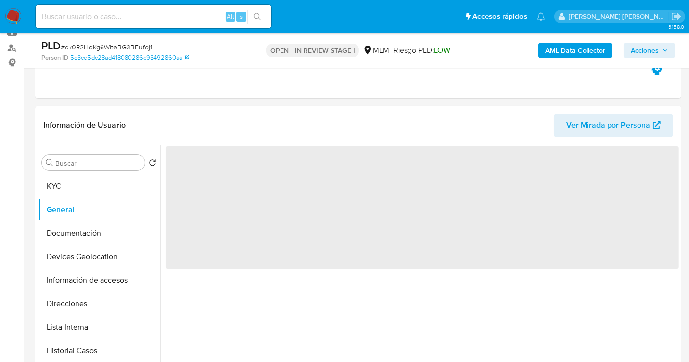
scroll to position [163, 0]
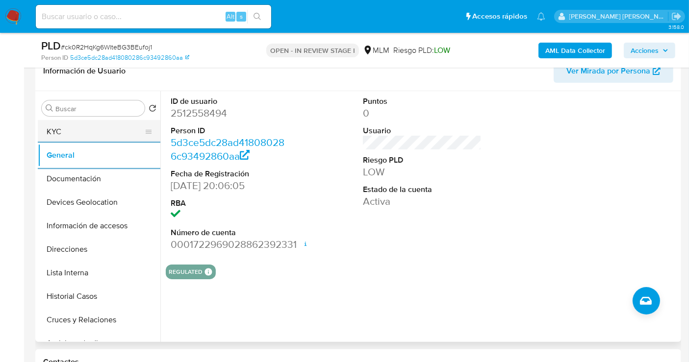
drag, startPoint x: 106, startPoint y: 136, endPoint x: 107, endPoint y: 129, distance: 6.9
click at [105, 136] on button "KYC" at bounding box center [95, 132] width 115 height 24
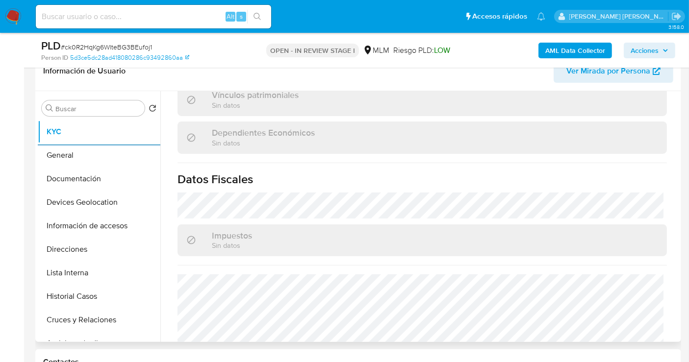
scroll to position [619, 0]
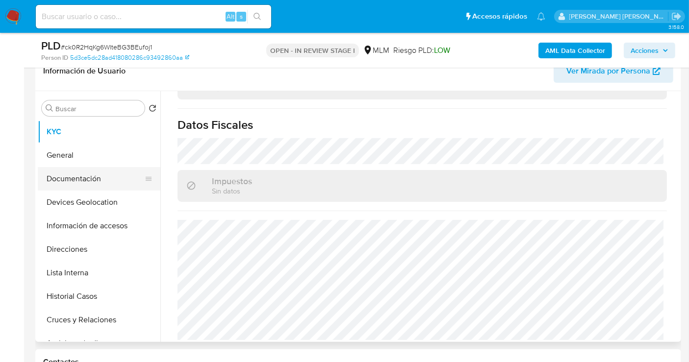
click at [94, 180] on button "Documentación" at bounding box center [95, 179] width 115 height 24
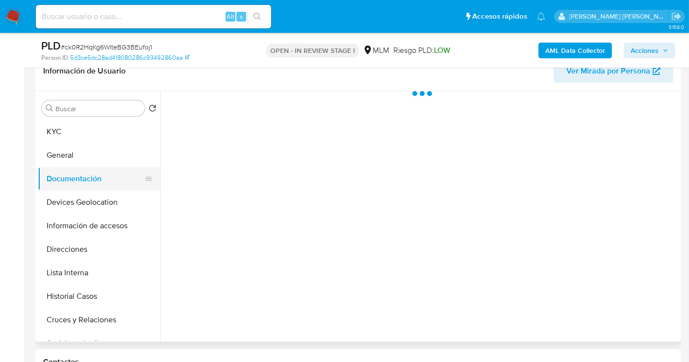
scroll to position [0, 0]
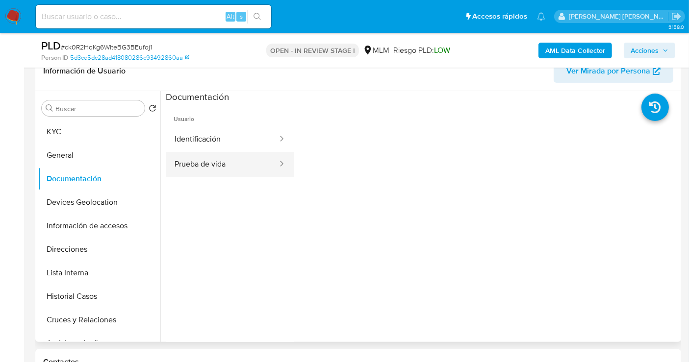
click at [220, 168] on button "Prueba de vida" at bounding box center [222, 164] width 113 height 25
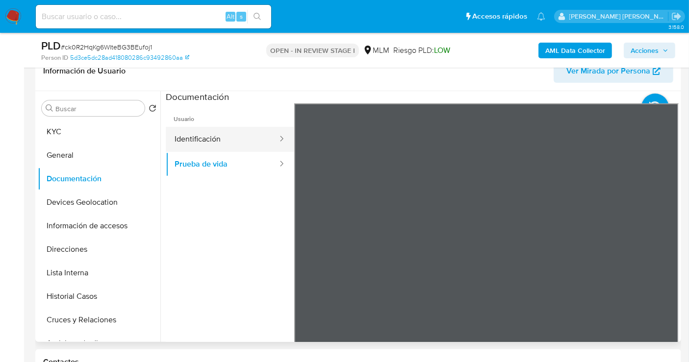
click at [187, 140] on button "Identificación" at bounding box center [222, 139] width 113 height 25
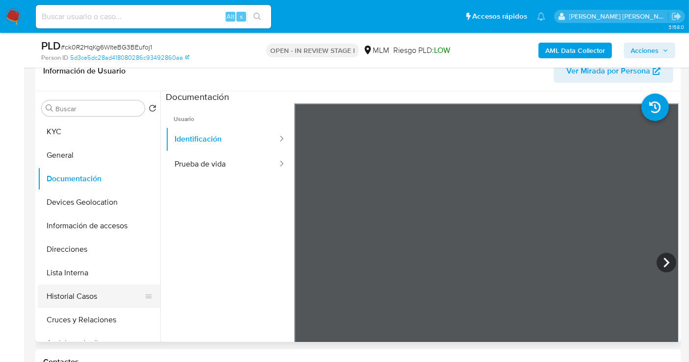
click at [80, 295] on button "Historial Casos" at bounding box center [95, 297] width 115 height 24
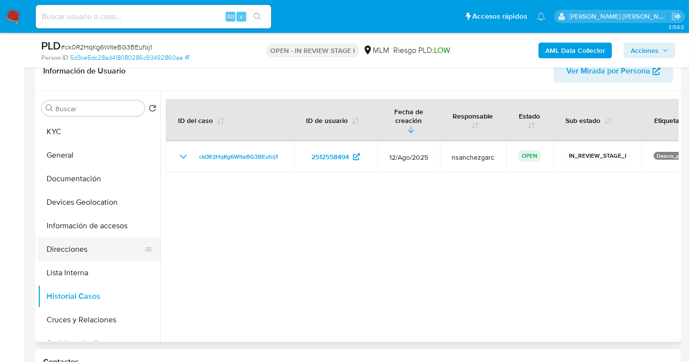
click at [84, 255] on button "Direcciones" at bounding box center [95, 250] width 115 height 24
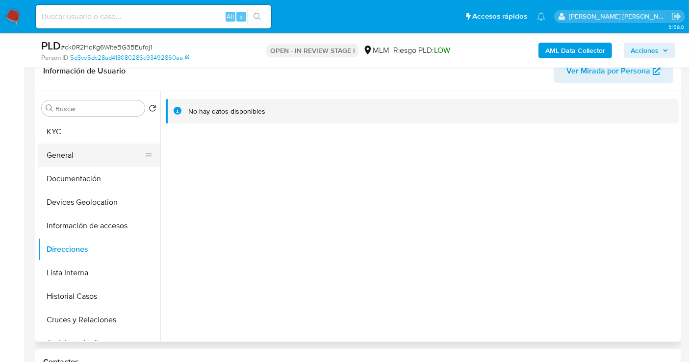
click at [70, 159] on button "General" at bounding box center [95, 156] width 115 height 24
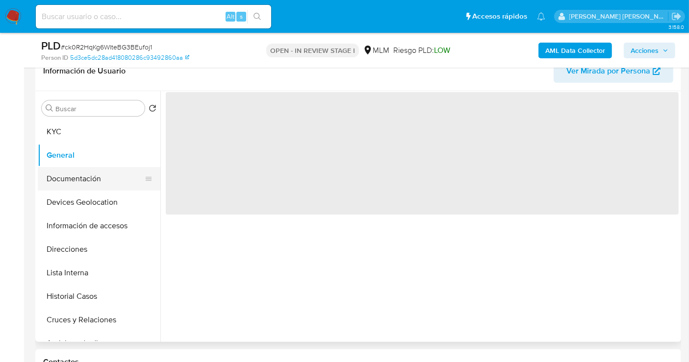
click at [89, 181] on button "Documentación" at bounding box center [95, 179] width 115 height 24
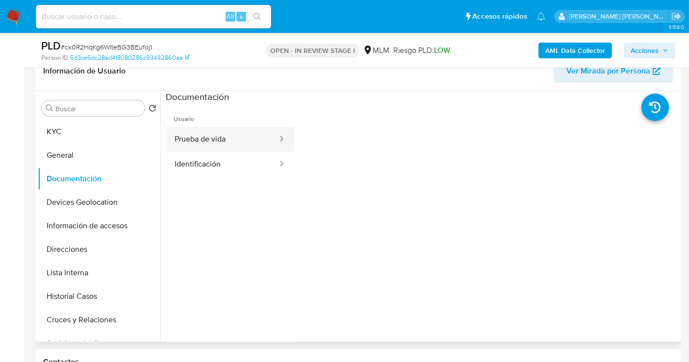
click at [187, 138] on button "Prueba de vida" at bounding box center [222, 139] width 113 height 25
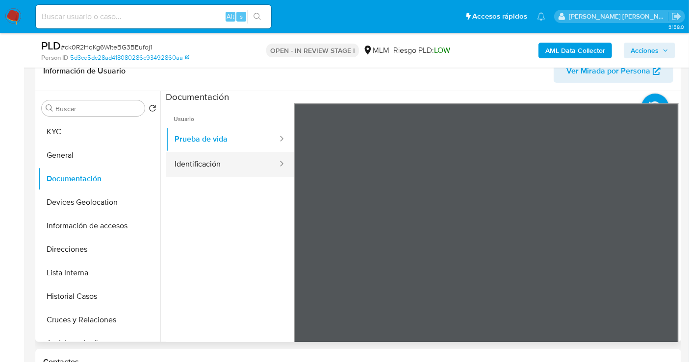
click at [195, 159] on button "Identificación" at bounding box center [222, 164] width 113 height 25
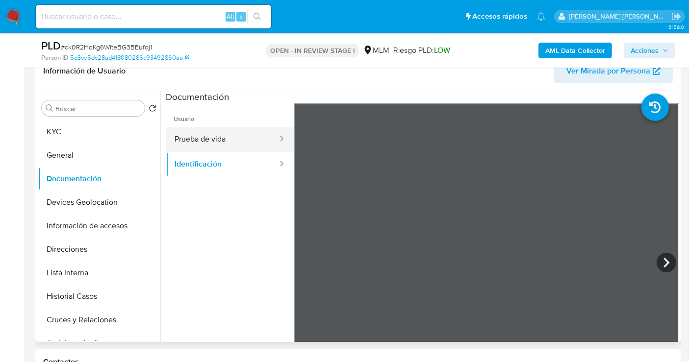
click at [198, 140] on button "Prueba de vida" at bounding box center [222, 139] width 113 height 25
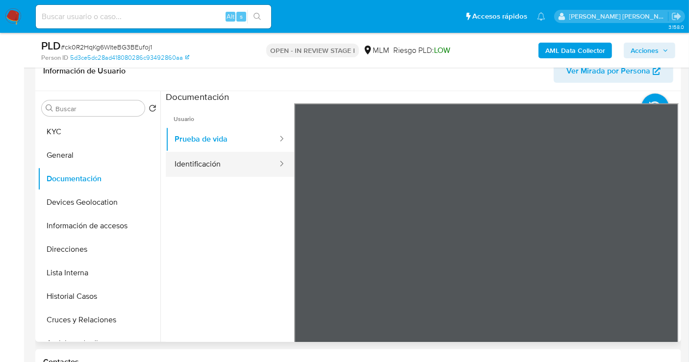
click at [200, 167] on button "Identificación" at bounding box center [222, 164] width 113 height 25
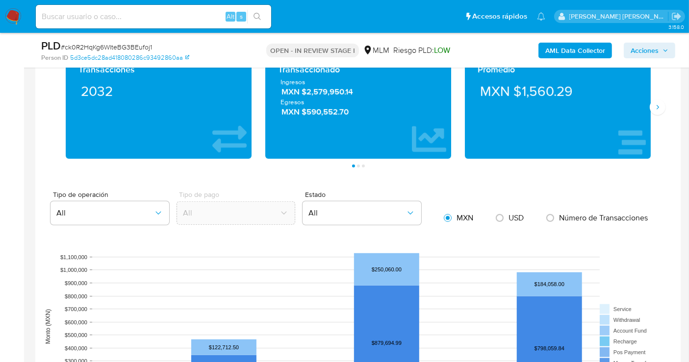
scroll to position [708, 0]
click at [658, 111] on button "Siguiente" at bounding box center [658, 108] width 16 height 16
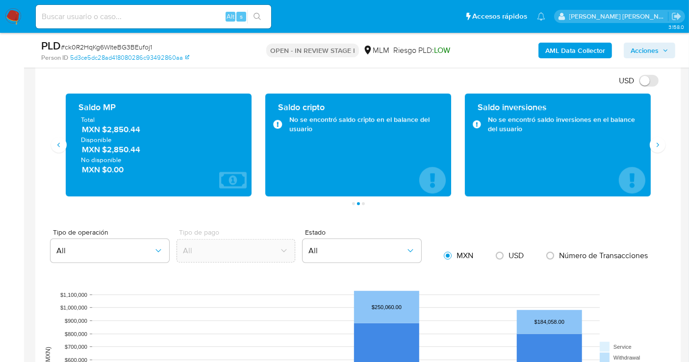
scroll to position [654, 0]
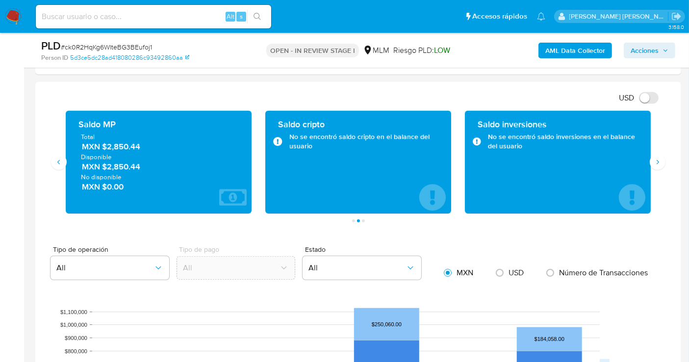
click at [127, 147] on span "MXN $2,850.44" at bounding box center [159, 146] width 154 height 11
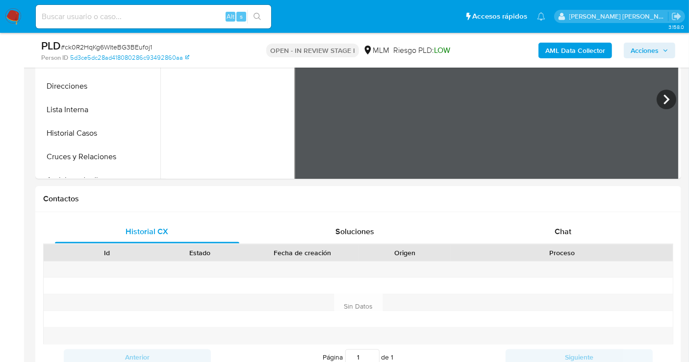
scroll to position [218, 0]
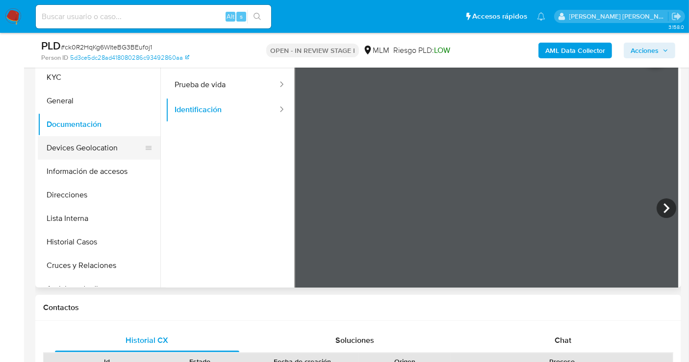
click at [83, 156] on button "Devices Geolocation" at bounding box center [95, 148] width 115 height 24
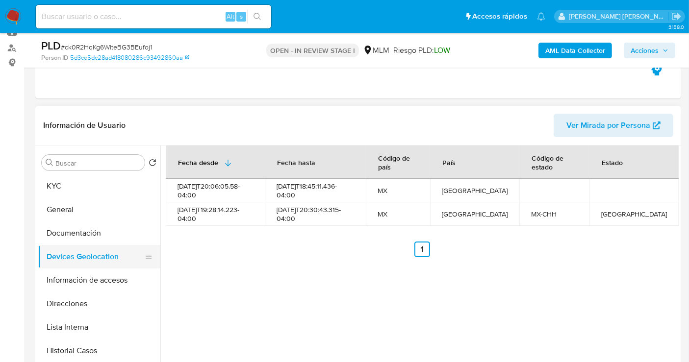
scroll to position [163, 0]
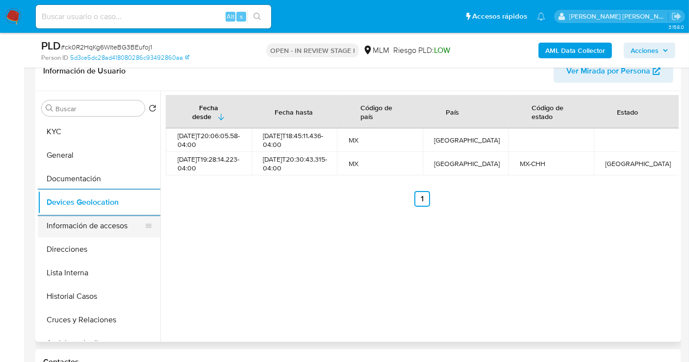
click at [95, 224] on button "Información de accesos" at bounding box center [95, 226] width 115 height 24
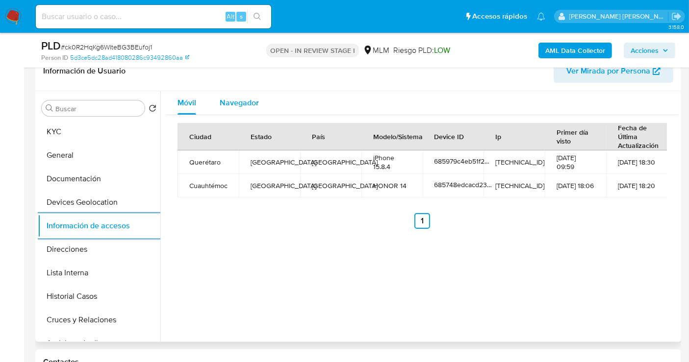
click at [235, 103] on span "Navegador" at bounding box center [239, 102] width 39 height 11
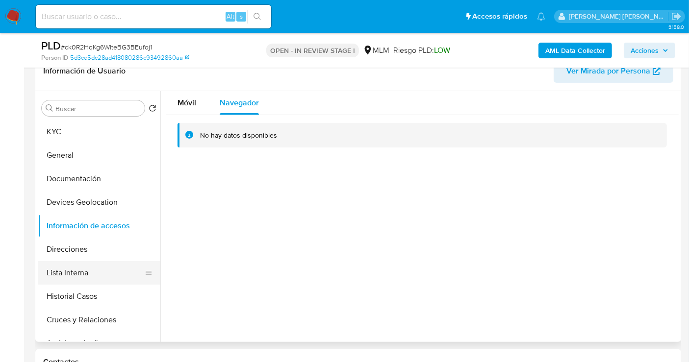
click at [75, 269] on button "Lista Interna" at bounding box center [95, 273] width 115 height 24
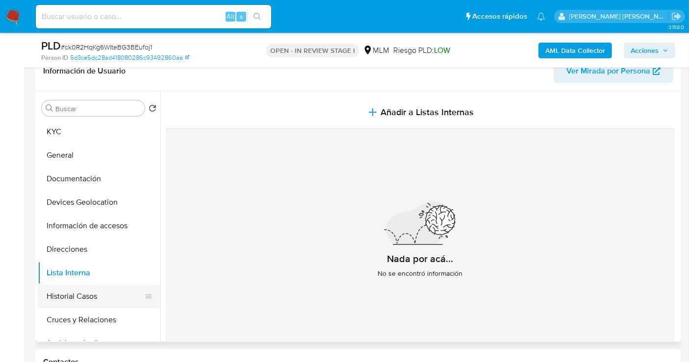
click at [81, 302] on button "Historial Casos" at bounding box center [95, 297] width 115 height 24
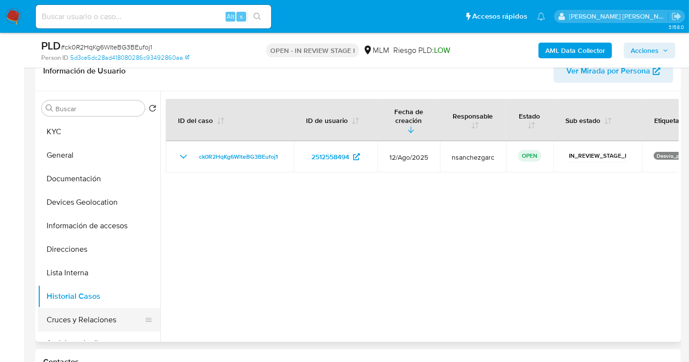
click at [76, 325] on button "Cruces y Relaciones" at bounding box center [95, 320] width 115 height 24
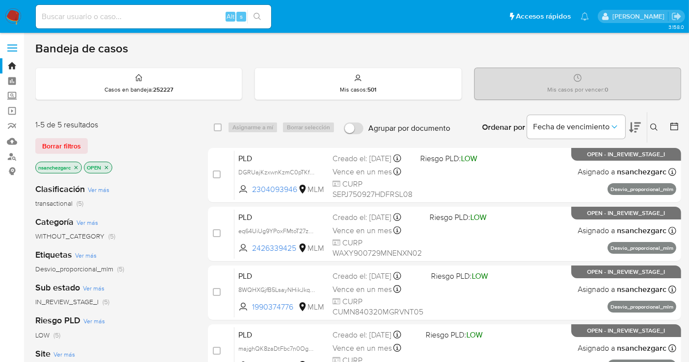
click at [12, 17] on img at bounding box center [13, 16] width 17 height 17
click at [102, 9] on div "Alt s" at bounding box center [153, 17] width 235 height 24
click at [98, 17] on input at bounding box center [153, 16] width 235 height 13
paste input "2504373154"
type input "2504373154"
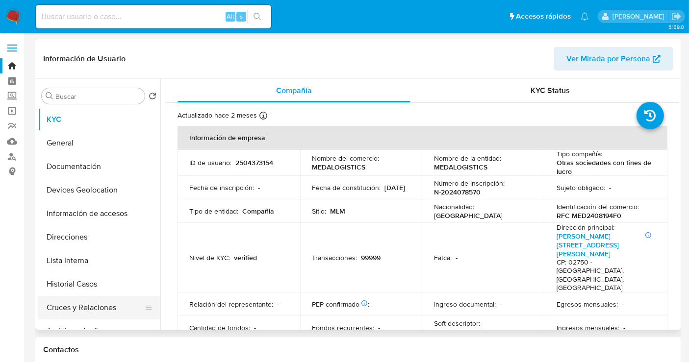
select select "10"
click at [105, 308] on button "Cruces y Relaciones" at bounding box center [95, 308] width 115 height 24
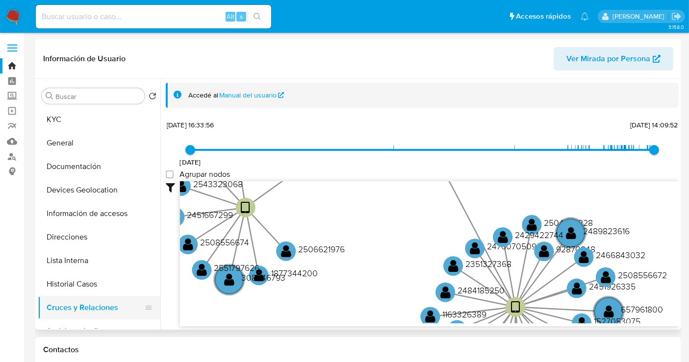
click at [79, 305] on button "Cruces y Relaciones" at bounding box center [95, 308] width 115 height 24
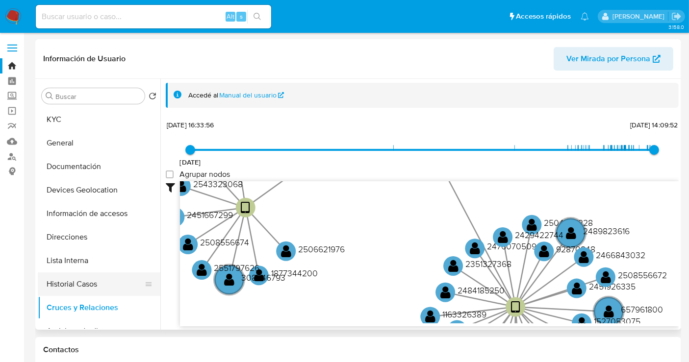
click at [85, 281] on button "Historial Casos" at bounding box center [95, 285] width 115 height 24
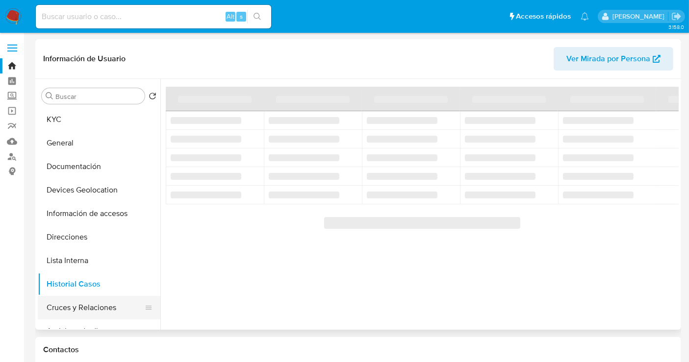
click at [82, 305] on button "Cruces y Relaciones" at bounding box center [95, 308] width 115 height 24
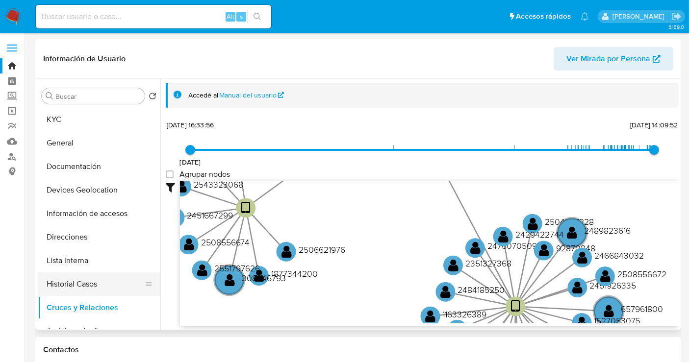
click at [70, 289] on button "Historial Casos" at bounding box center [95, 285] width 115 height 24
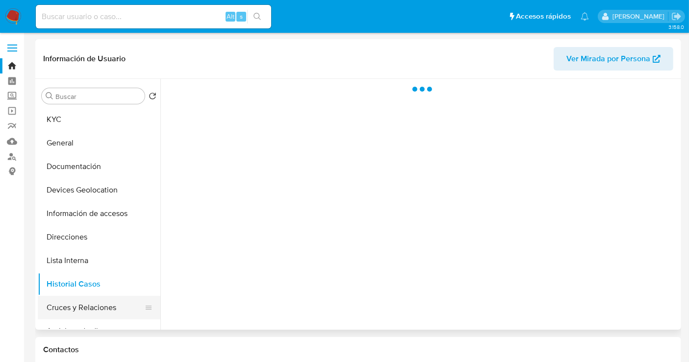
click at [82, 309] on button "Cruces y Relaciones" at bounding box center [95, 308] width 115 height 24
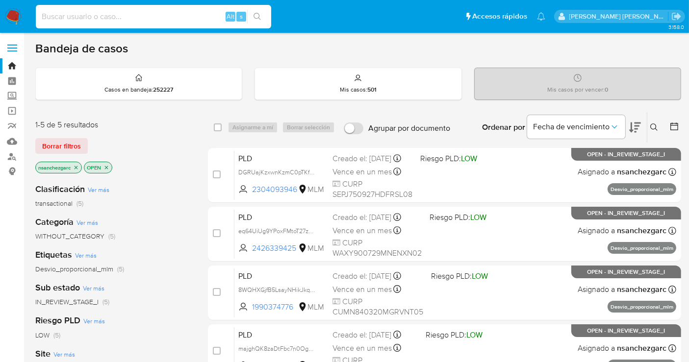
click at [119, 16] on input at bounding box center [153, 16] width 235 height 13
paste input "2504373154"
type input "2504373154"
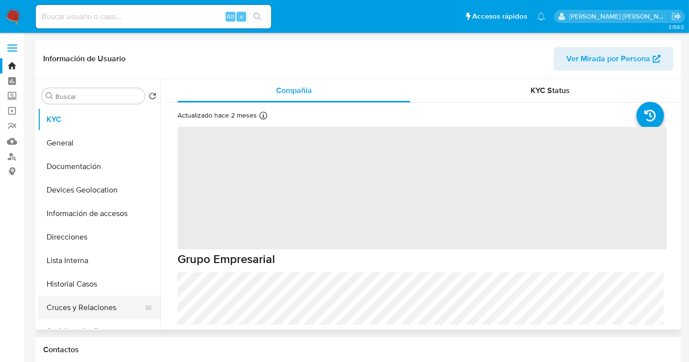
click at [84, 313] on button "Cruces y Relaciones" at bounding box center [95, 308] width 115 height 24
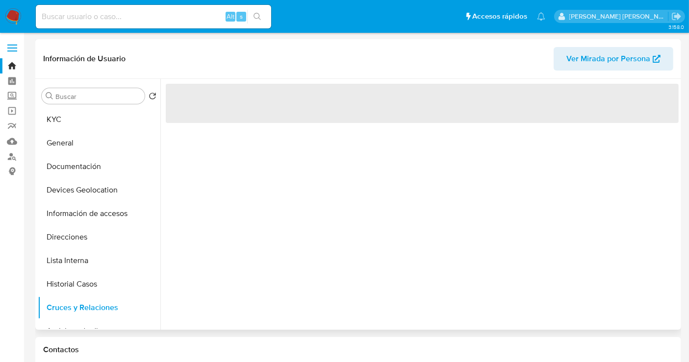
select select "10"
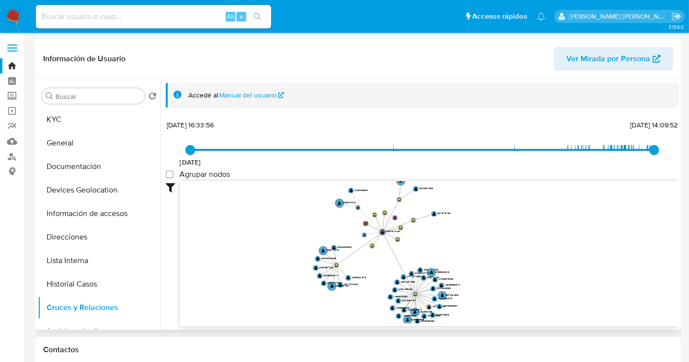
drag, startPoint x: 497, startPoint y: 201, endPoint x: 453, endPoint y: 245, distance: 62.1
click at [453, 245] on icon "device-68405c5c93ed22175be85434  user-2504373154  2504373154 user-2162650168 …" at bounding box center [429, 252] width 499 height 142
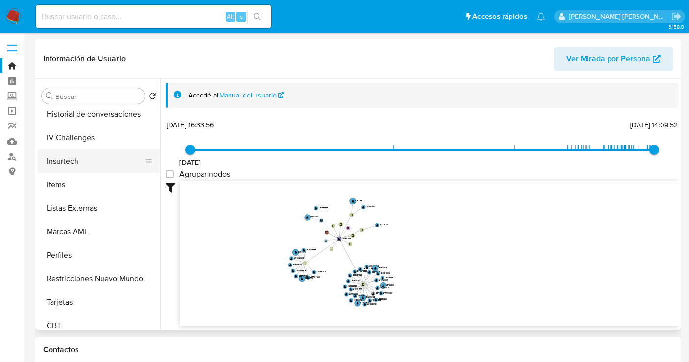
scroll to position [414, 0]
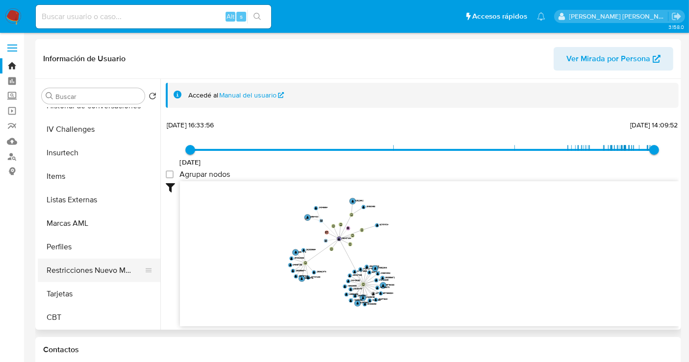
click at [107, 268] on button "Restricciones Nuevo Mundo" at bounding box center [95, 271] width 115 height 24
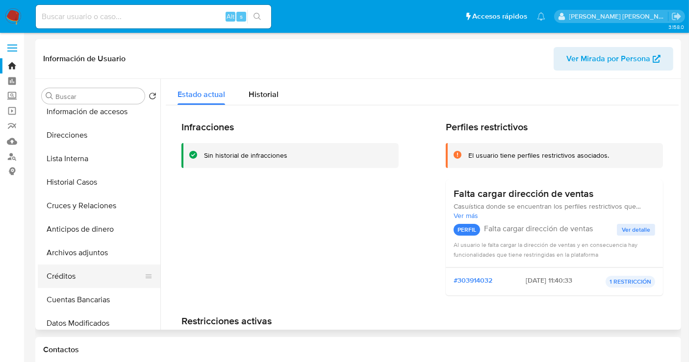
scroll to position [0, 0]
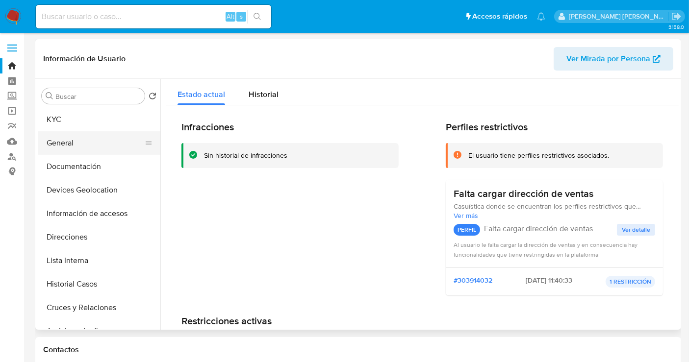
click at [76, 143] on button "General" at bounding box center [95, 143] width 115 height 24
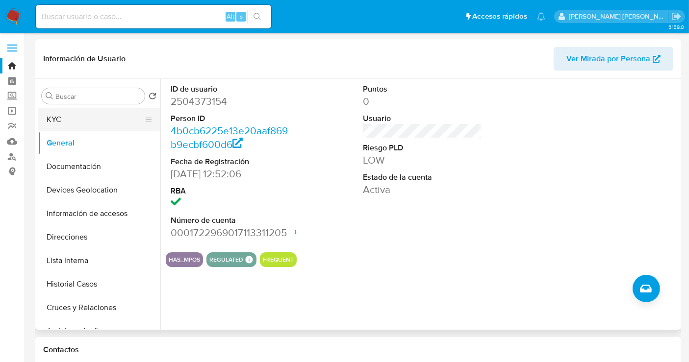
click at [88, 122] on button "KYC" at bounding box center [95, 120] width 115 height 24
